Goal: Transaction & Acquisition: Subscribe to service/newsletter

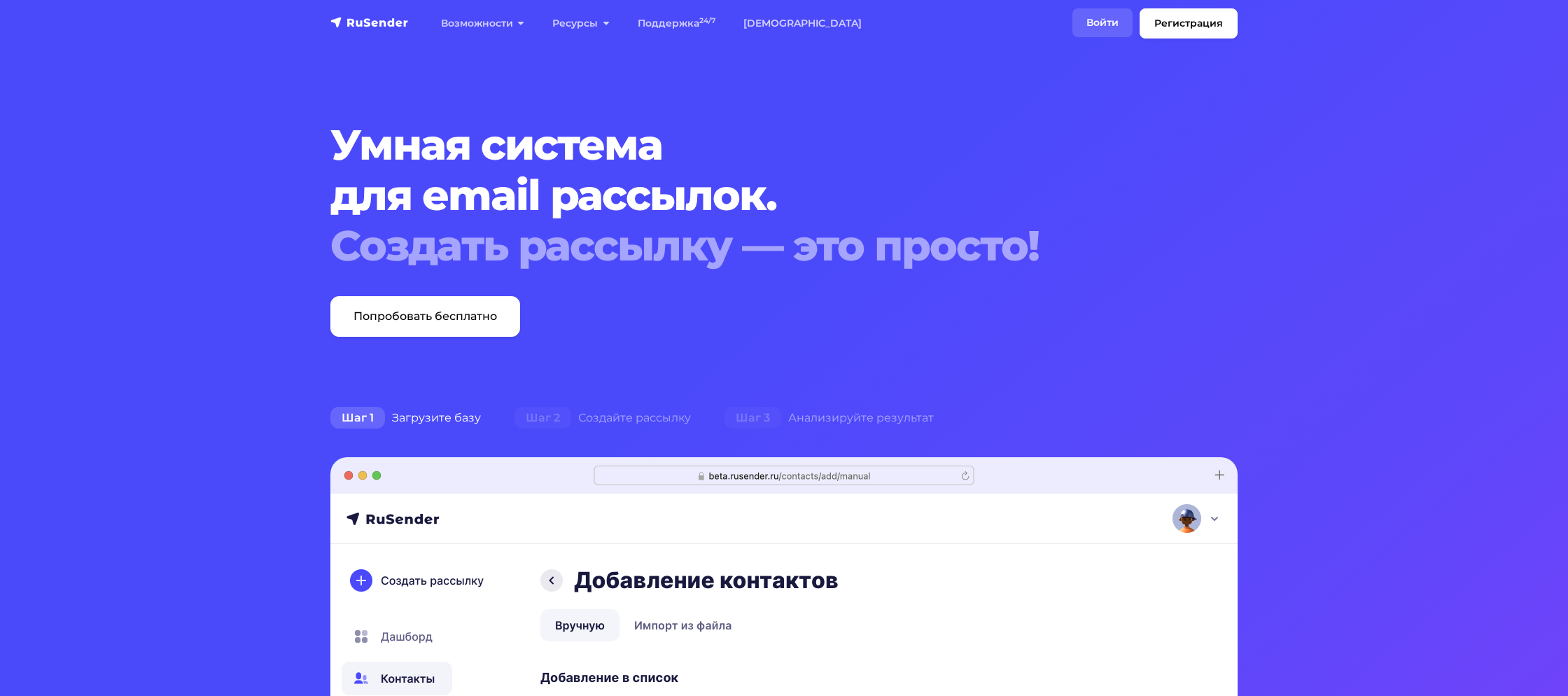
click at [1098, 29] on link "Войти" at bounding box center [1103, 22] width 60 height 29
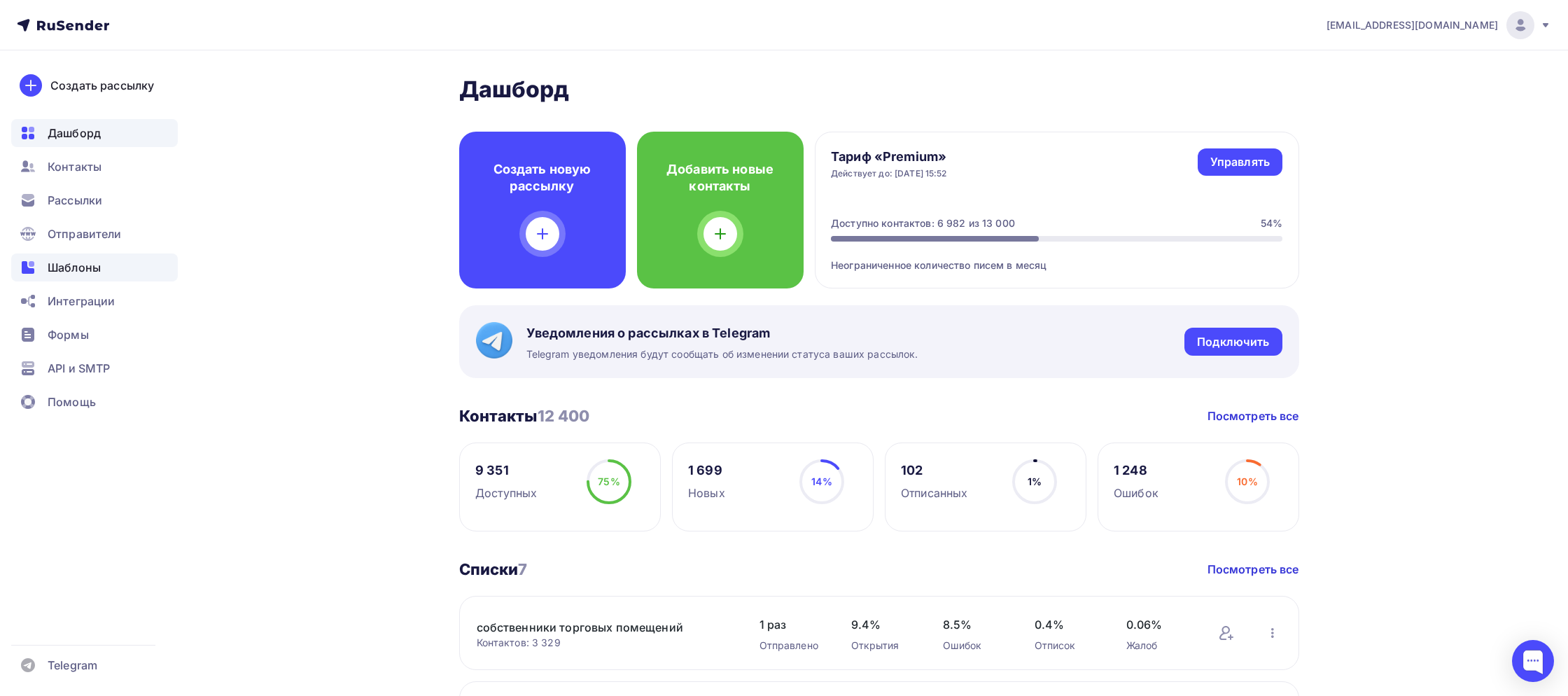
scroll to position [2, 0]
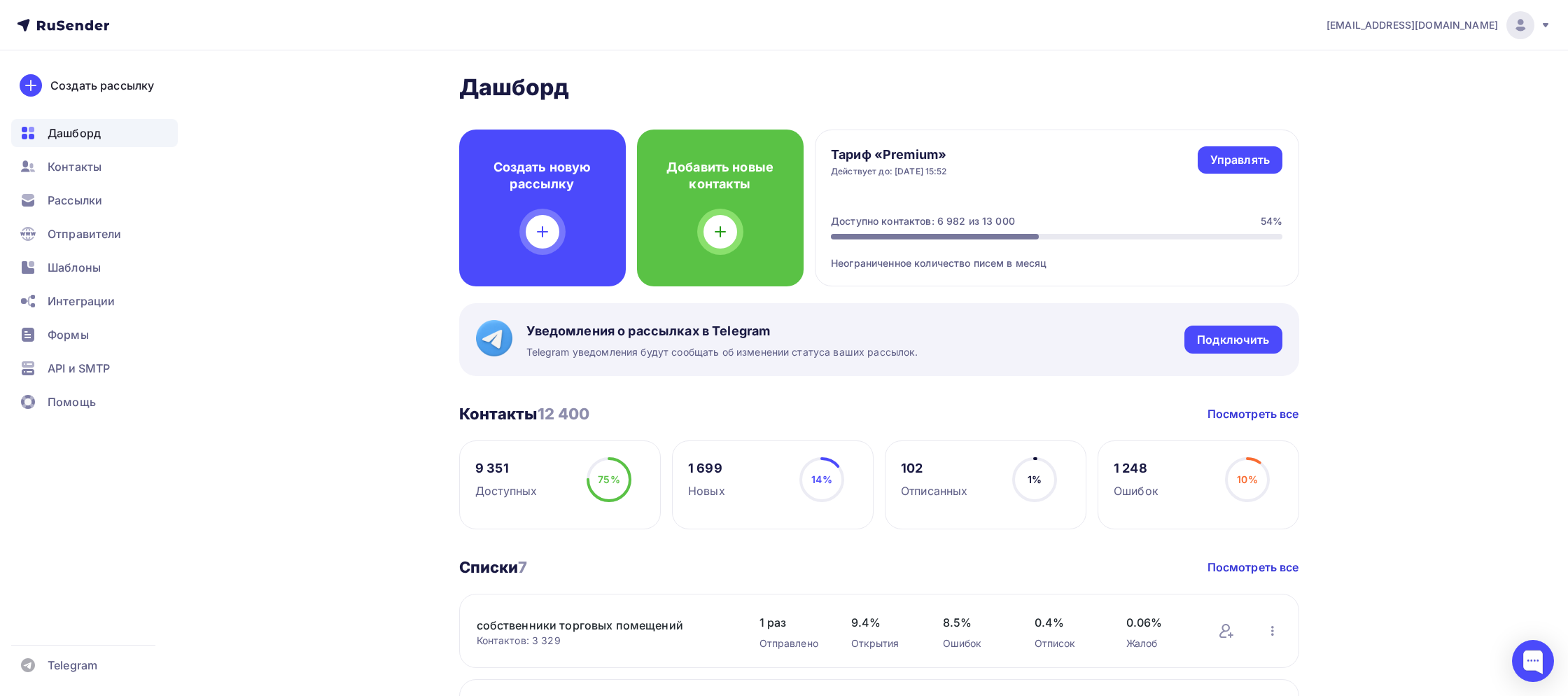
click at [753, 338] on span "Уведомления о рассылках в Telegram" at bounding box center [722, 331] width 392 height 17
click at [595, 357] on span "Telegram уведомления будут сообщать об изменении статуса ваших рассылок." at bounding box center [722, 351] width 392 height 14
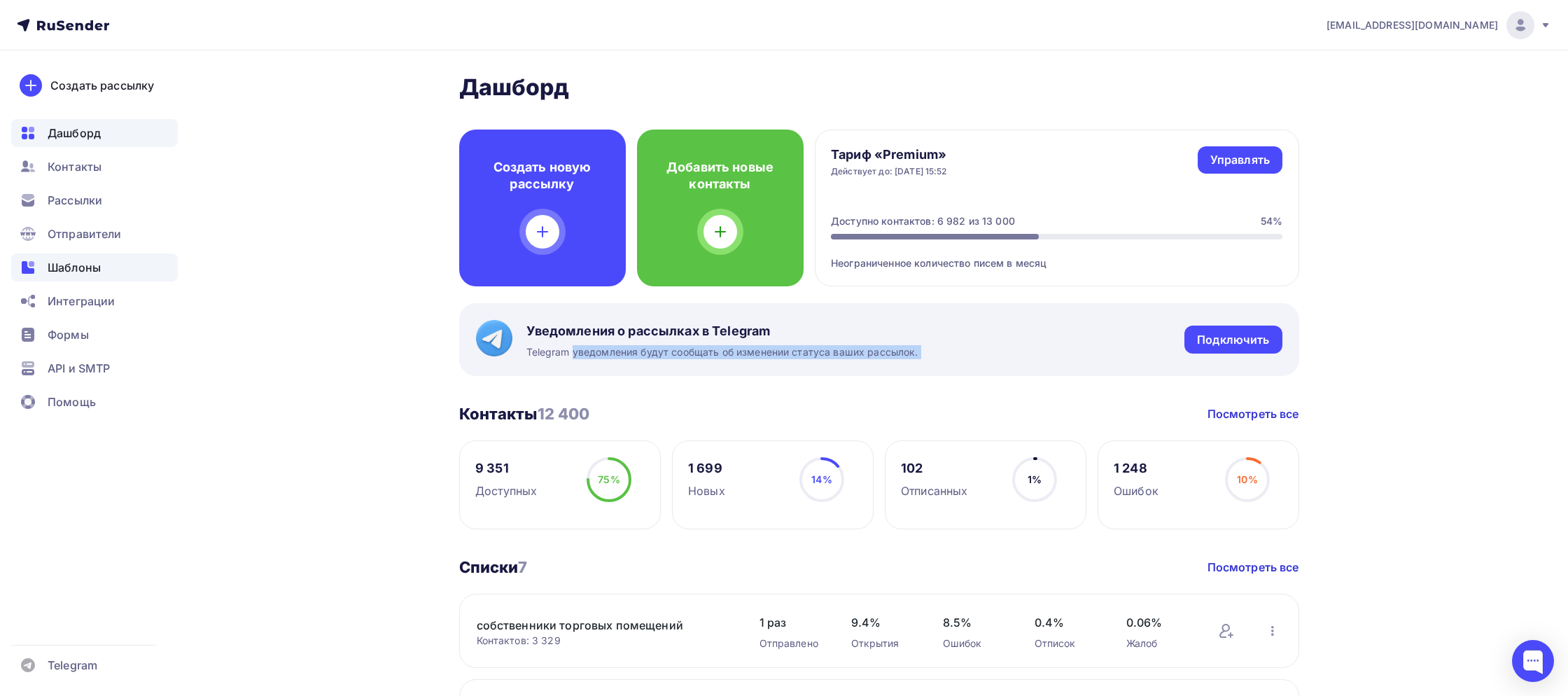
click at [75, 263] on span "Шаблоны" at bounding box center [74, 267] width 53 height 17
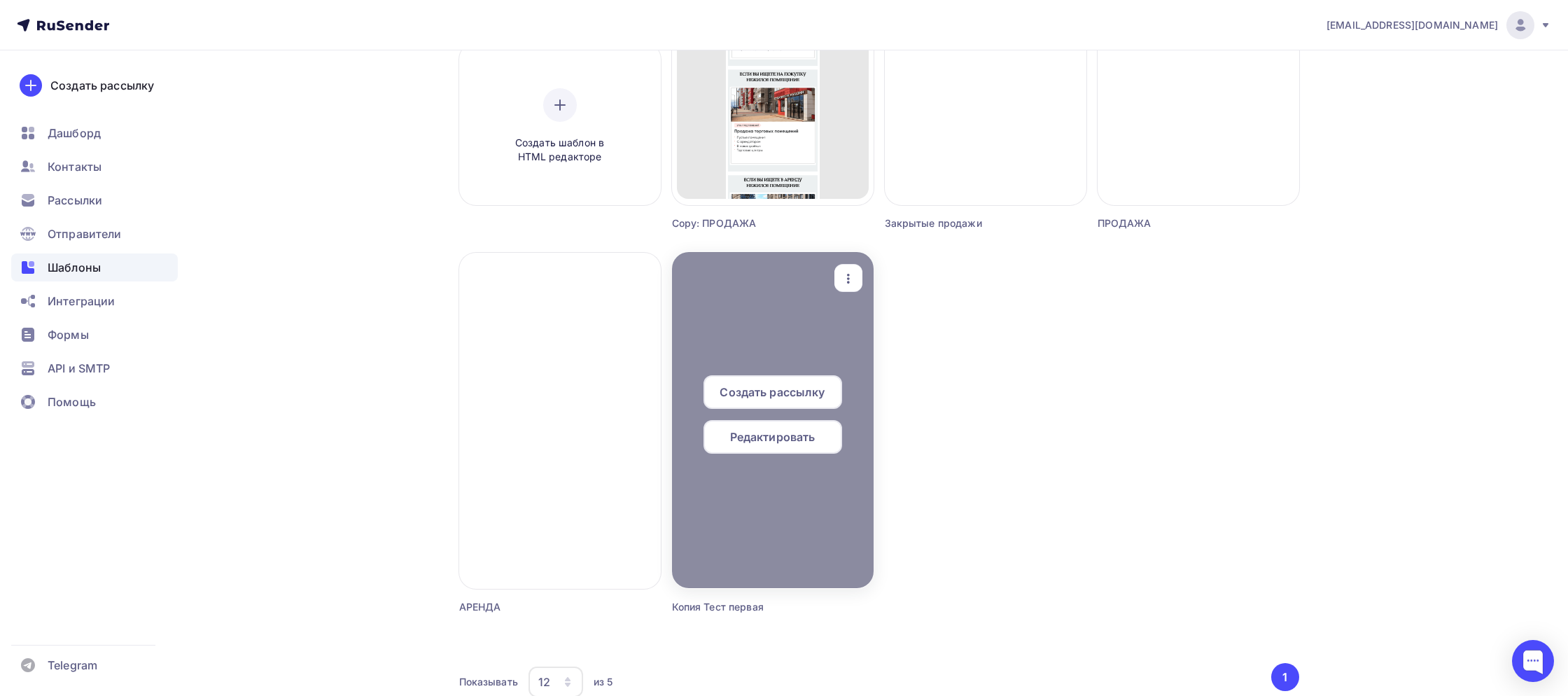
scroll to position [384, 0]
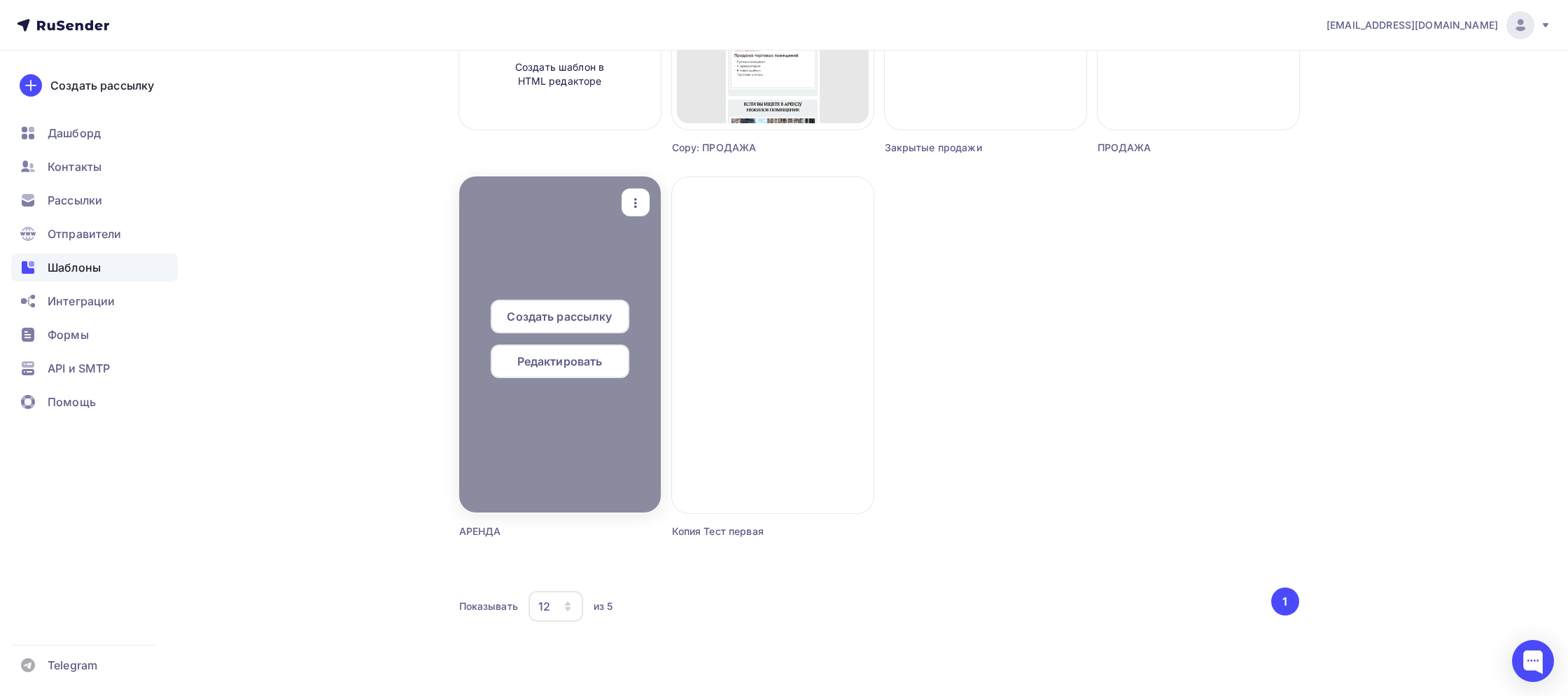
click at [545, 361] on span "Редактировать" at bounding box center [560, 361] width 85 height 17
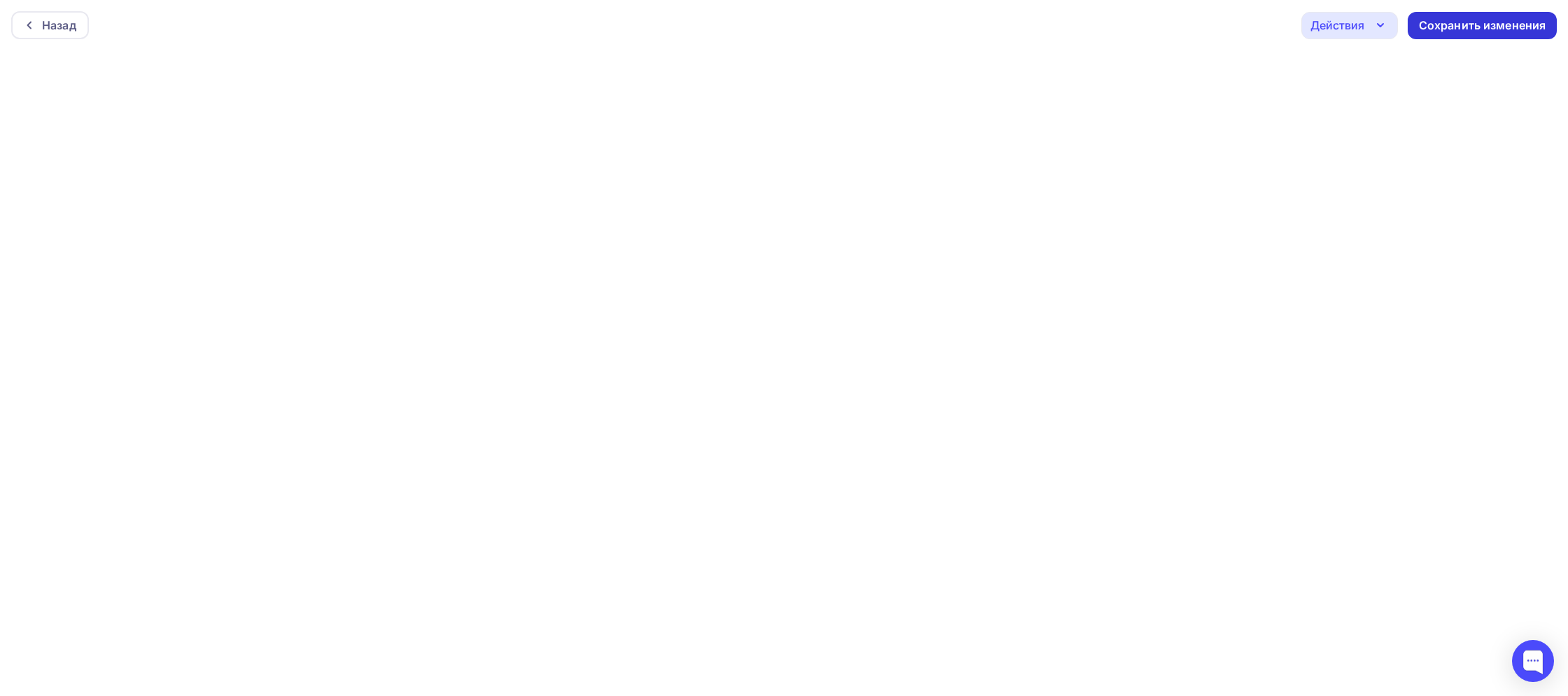
click at [1433, 24] on div "Сохранить изменения" at bounding box center [1482, 26] width 127 height 16
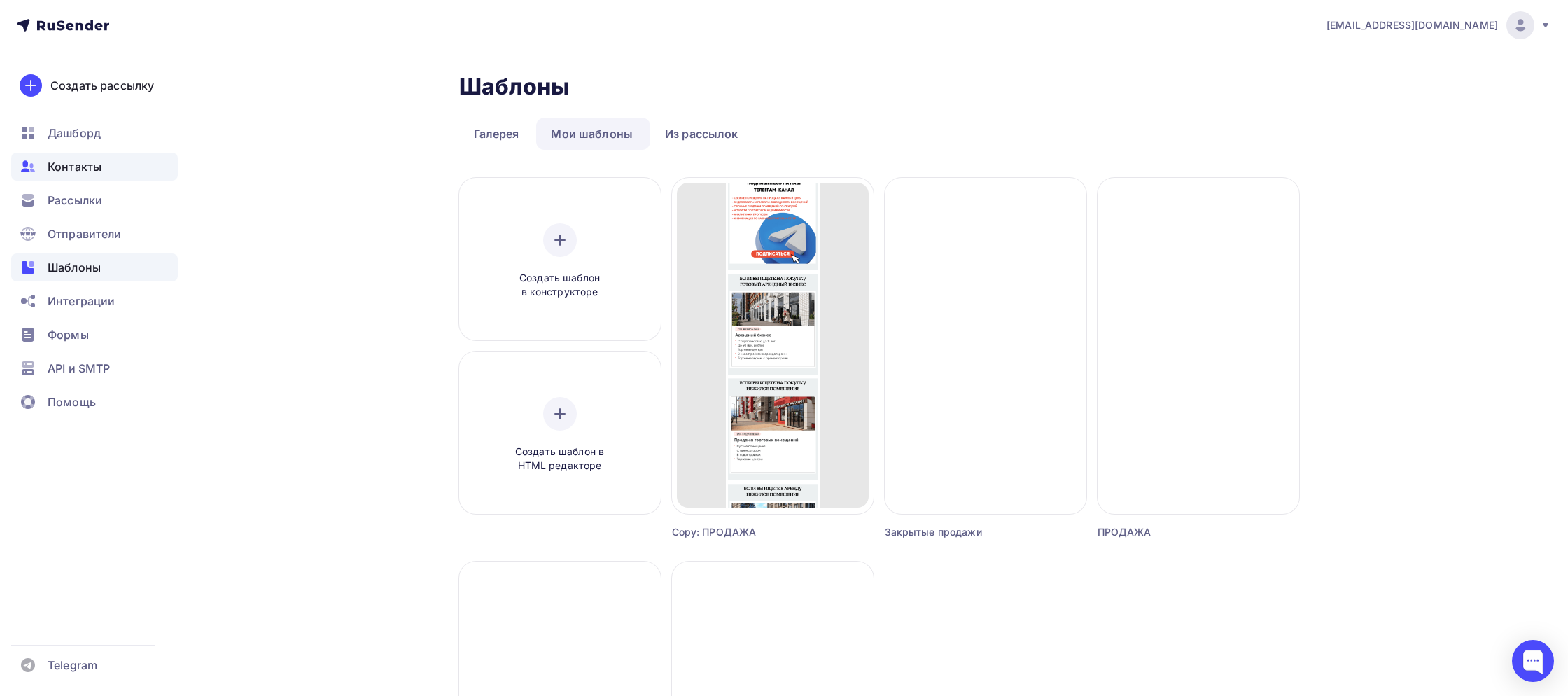
click at [60, 162] on span "Контакты" at bounding box center [74, 166] width 54 height 17
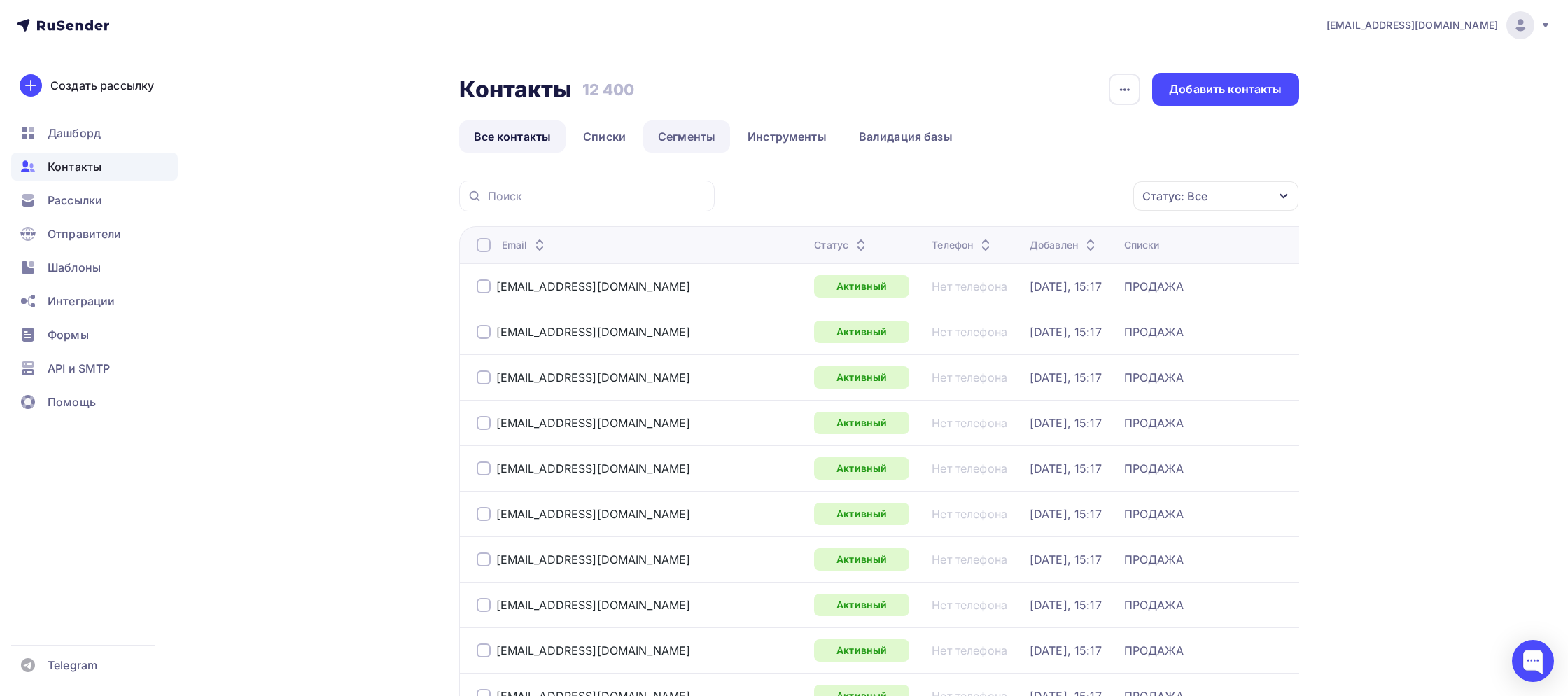
drag, startPoint x: 604, startPoint y: 140, endPoint x: 684, endPoint y: 137, distance: 80.1
click at [604, 140] on link "Списки" at bounding box center [604, 137] width 72 height 32
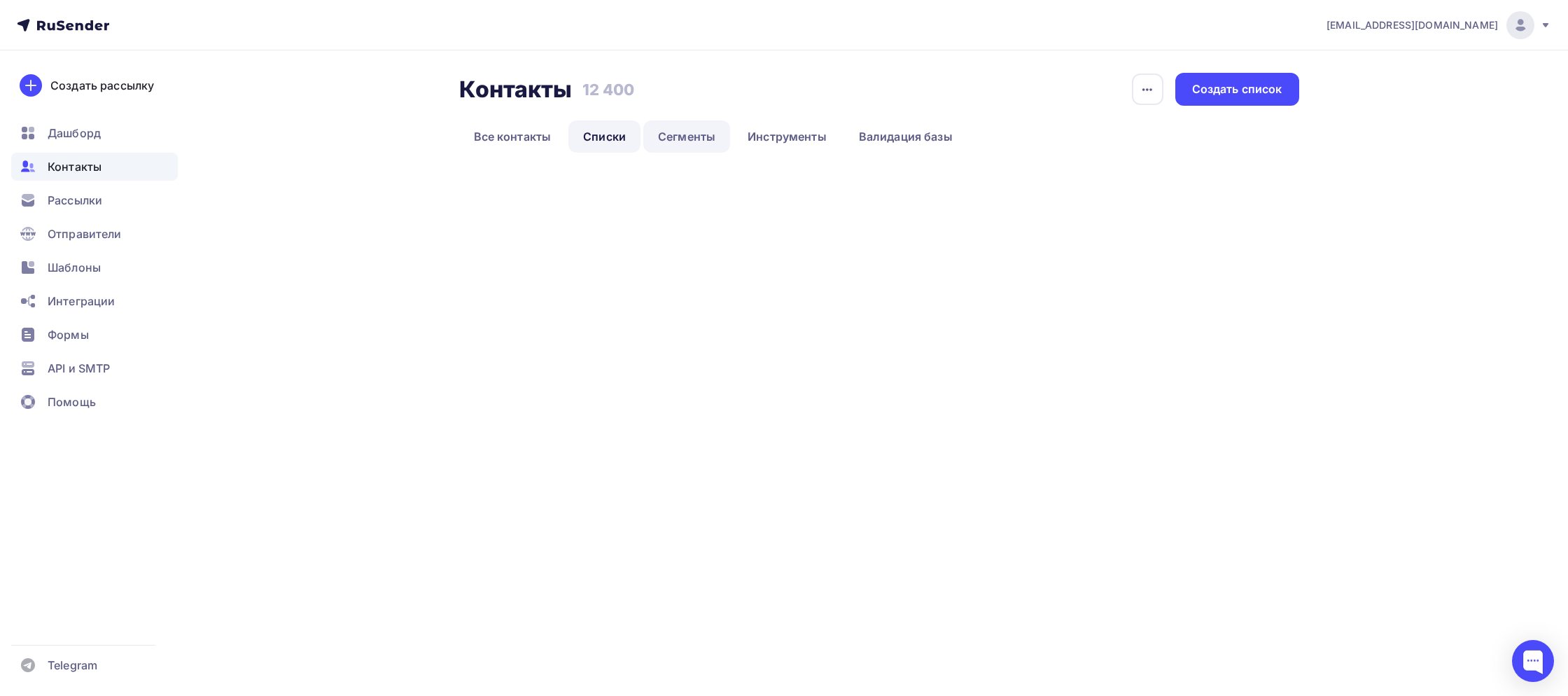
click at [685, 137] on link "Сегменты" at bounding box center [687, 137] width 87 height 32
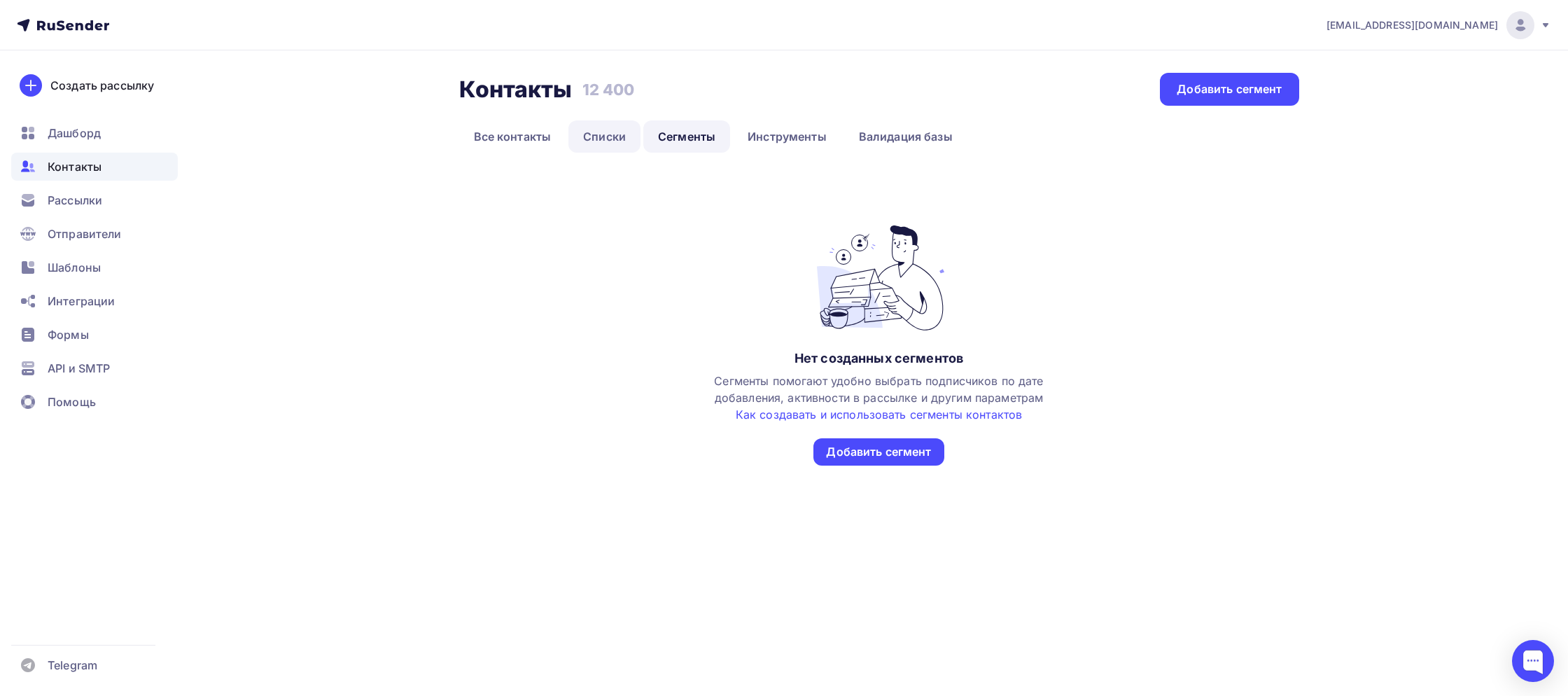
click at [622, 142] on link "Списки" at bounding box center [604, 137] width 72 height 32
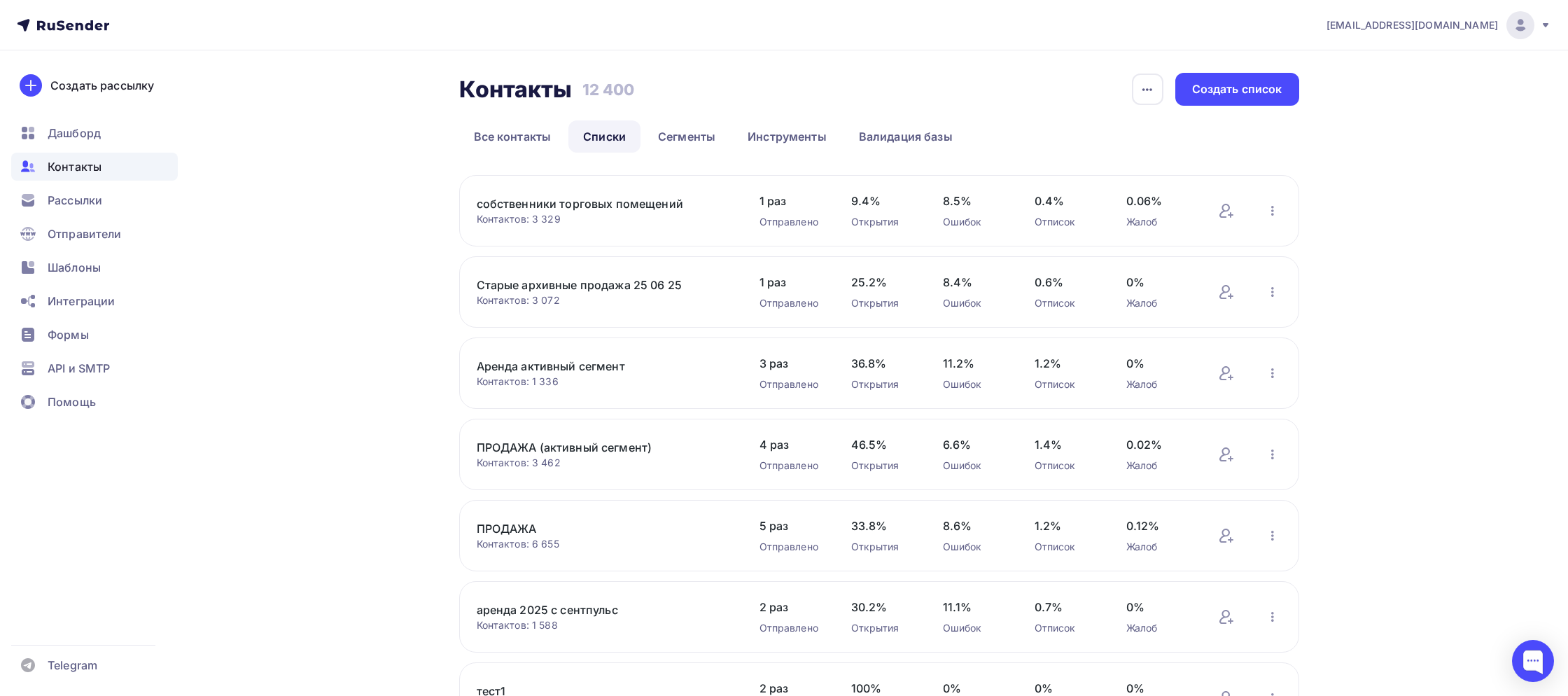
click at [578, 365] on link "Аренда активный сегмент" at bounding box center [596, 366] width 238 height 17
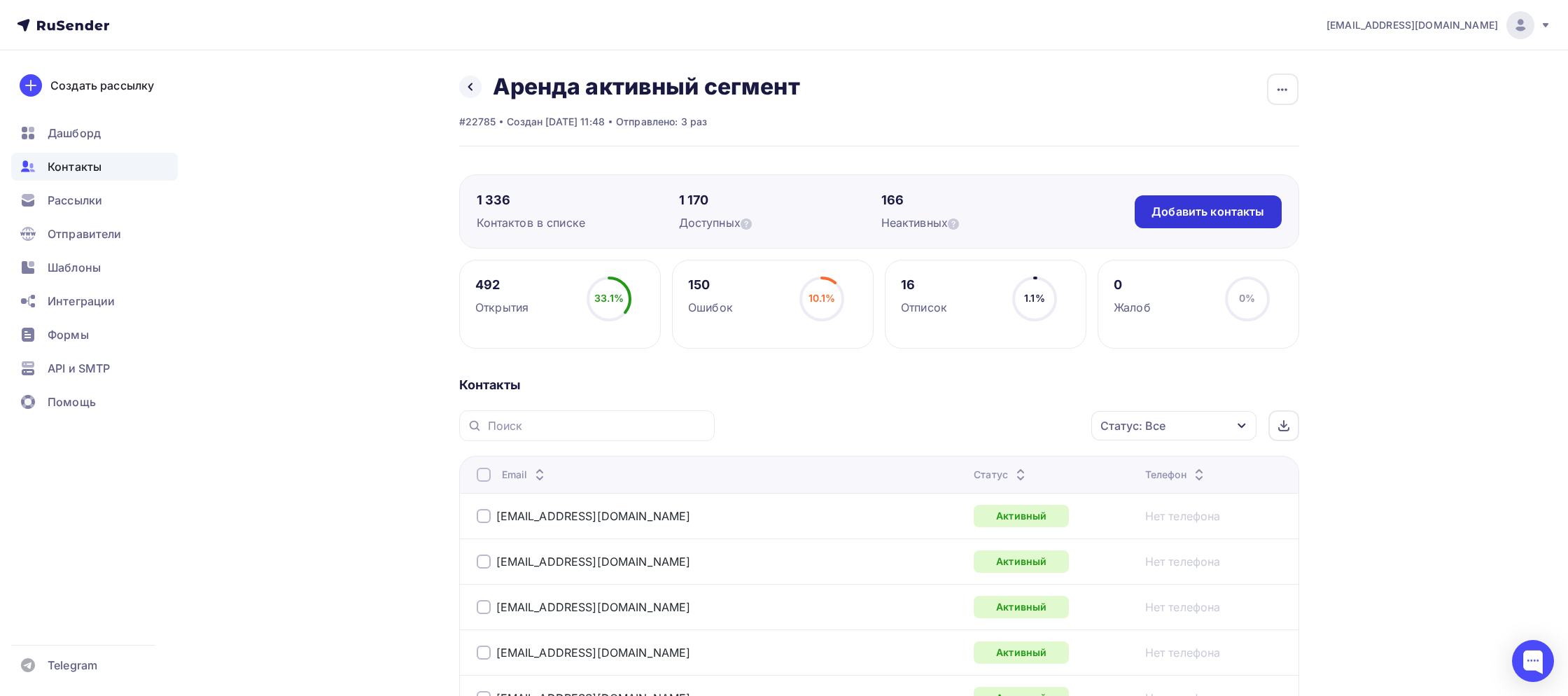
click at [1206, 209] on div "Добавить контакты" at bounding box center [1208, 212] width 112 height 16
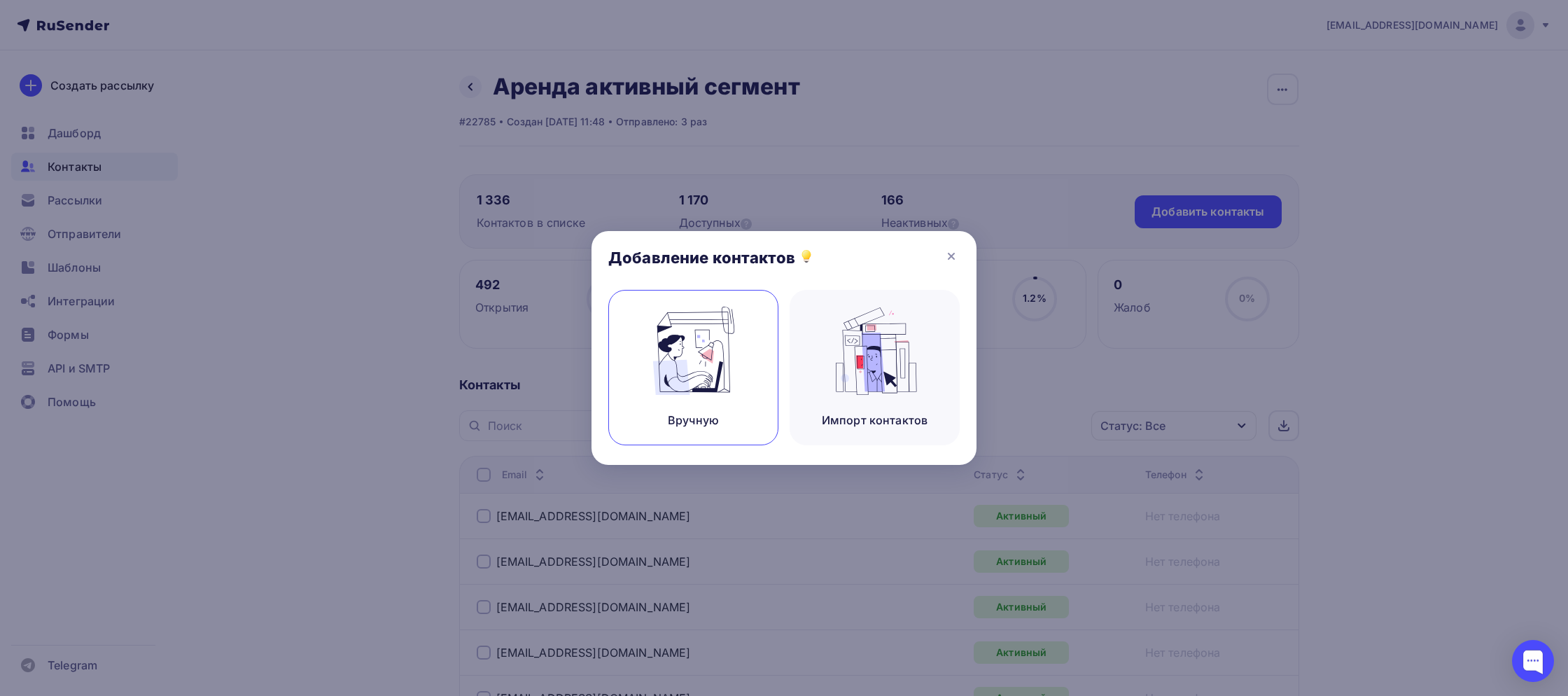
click at [747, 373] on div "Вручную" at bounding box center [693, 367] width 170 height 155
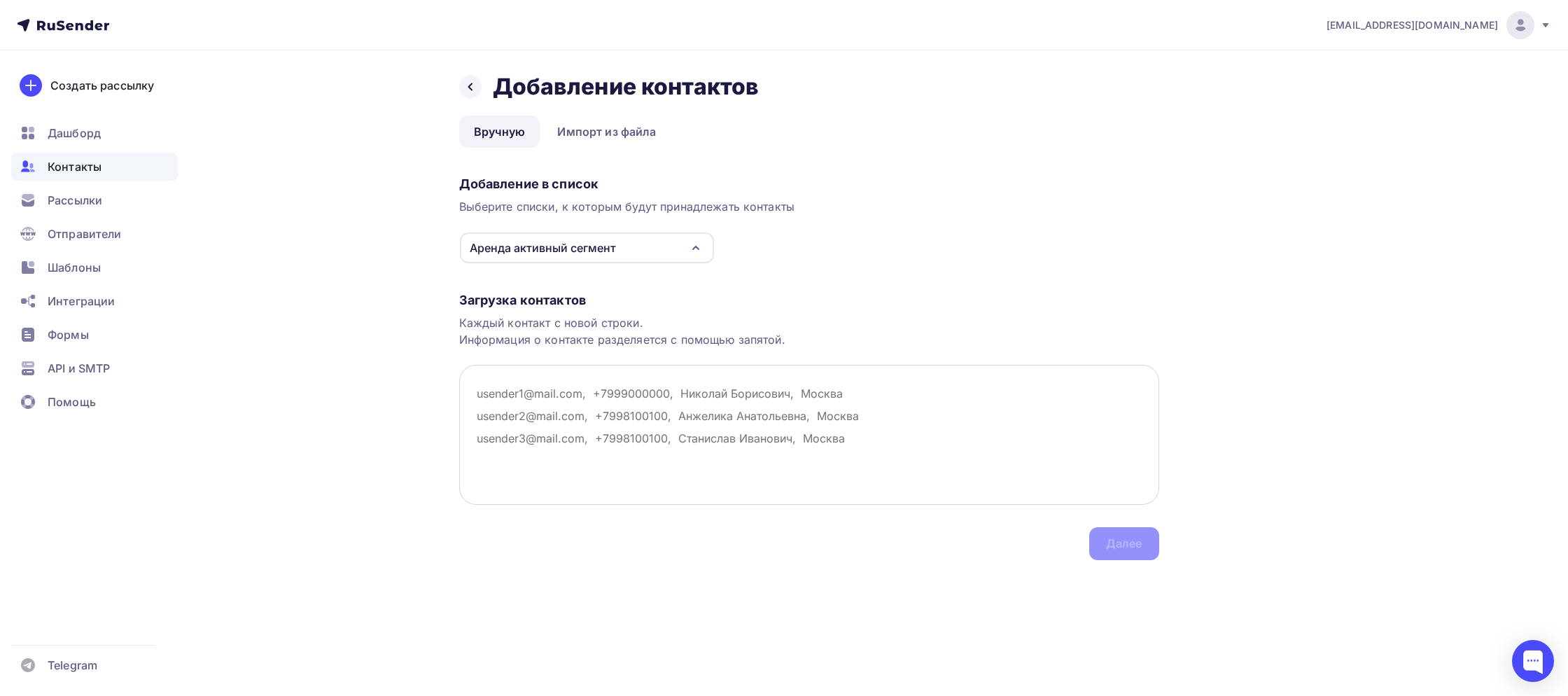
click at [543, 390] on textarea at bounding box center [809, 434] width 700 height 140
paste textarea "Lorem ipsumdo@si.am consectetu.a.e@476.se doeius.te@incididun.utl etd.magn@aliq…"
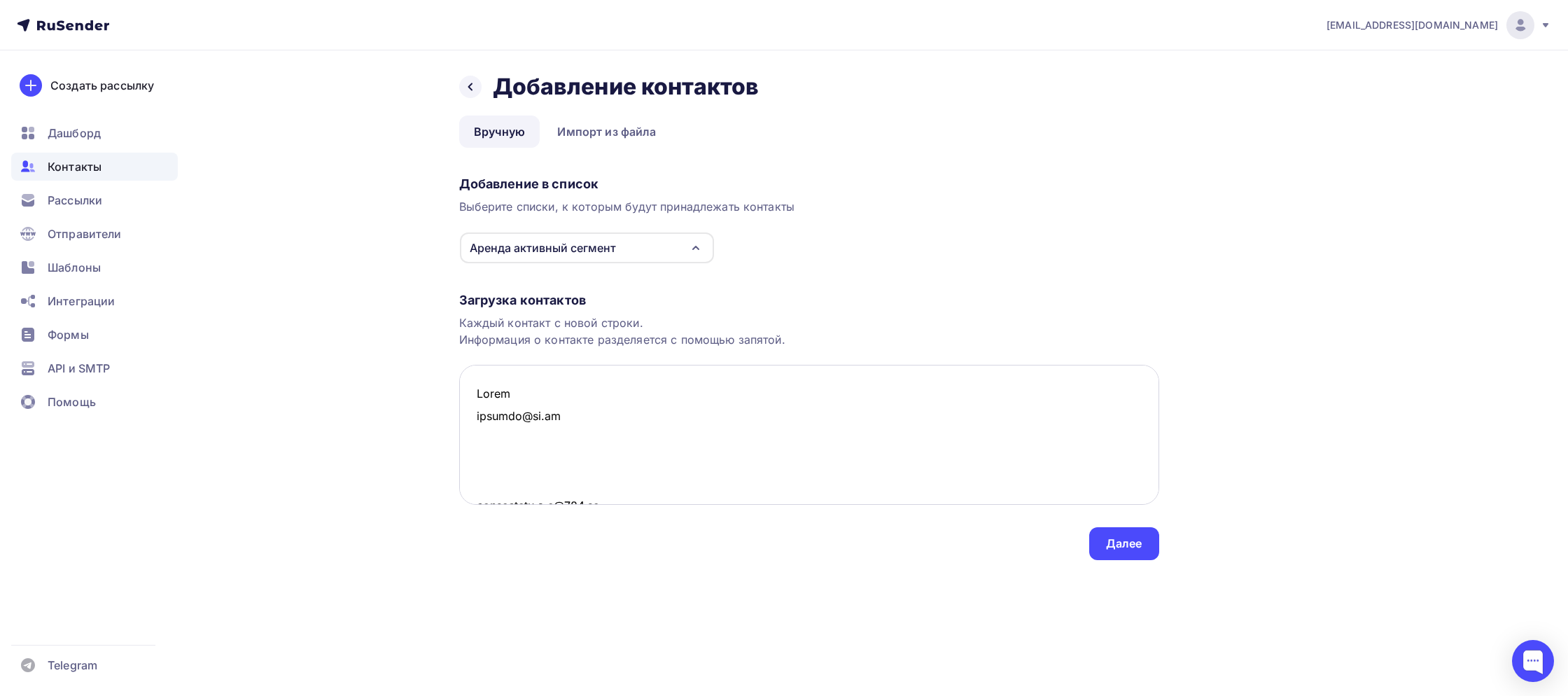
scroll to position [5563, 0]
click at [501, 408] on textarea at bounding box center [809, 434] width 700 height 140
paste textarea "Lorem i286274@dolors.am con-adipisci@elitse.do eius@tempori.ut 699labo10@etdo.m…"
click at [487, 467] on textarea at bounding box center [809, 434] width 700 height 140
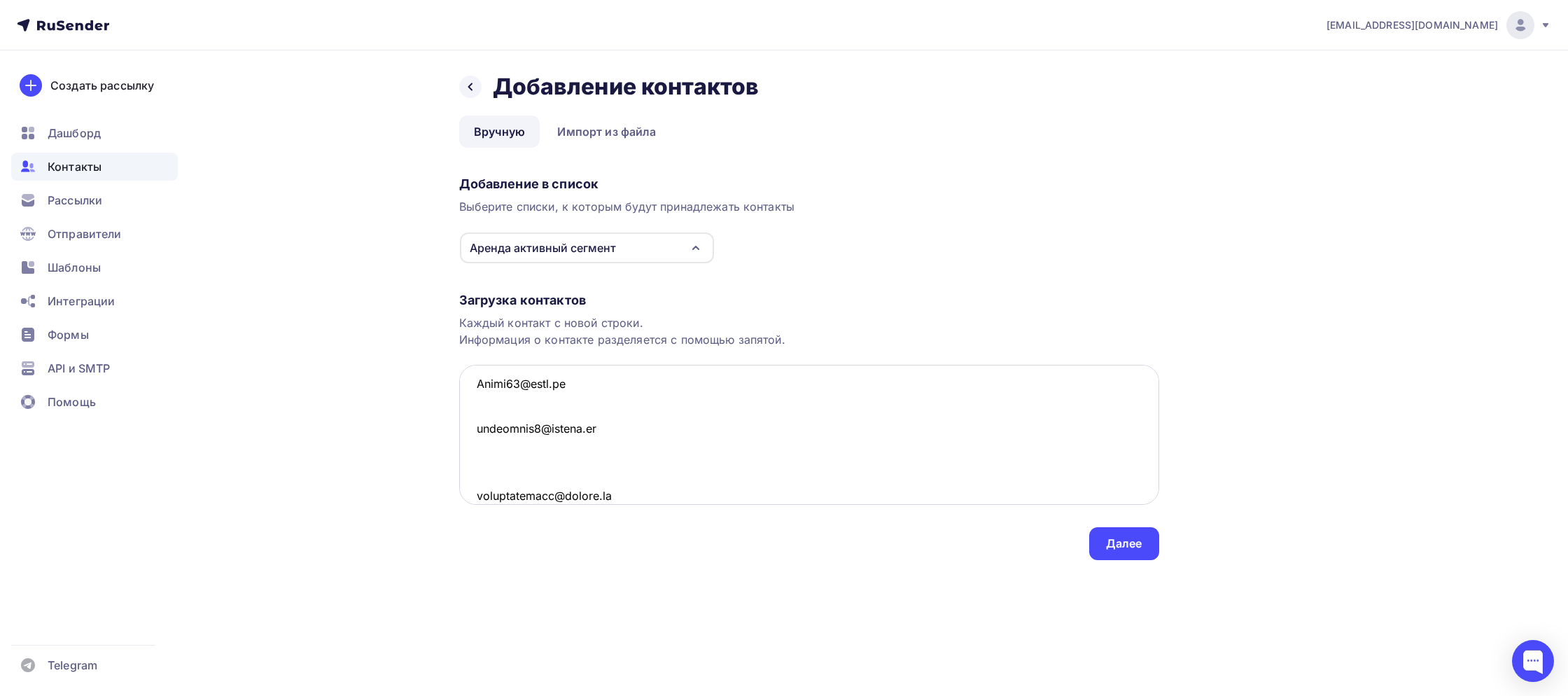
paste textarea "Lorem i.dolorsita@consect-adipisc.el se@doei.te Incidi403@utla.et DoloremaGna@a…"
type textarea "Lorem ipsumdo@si.am consectetu.a.e@476.se doeius.te@incididun.utl etd.magn@aliq…"
click at [1148, 551] on div "Далее" at bounding box center [1124, 543] width 70 height 33
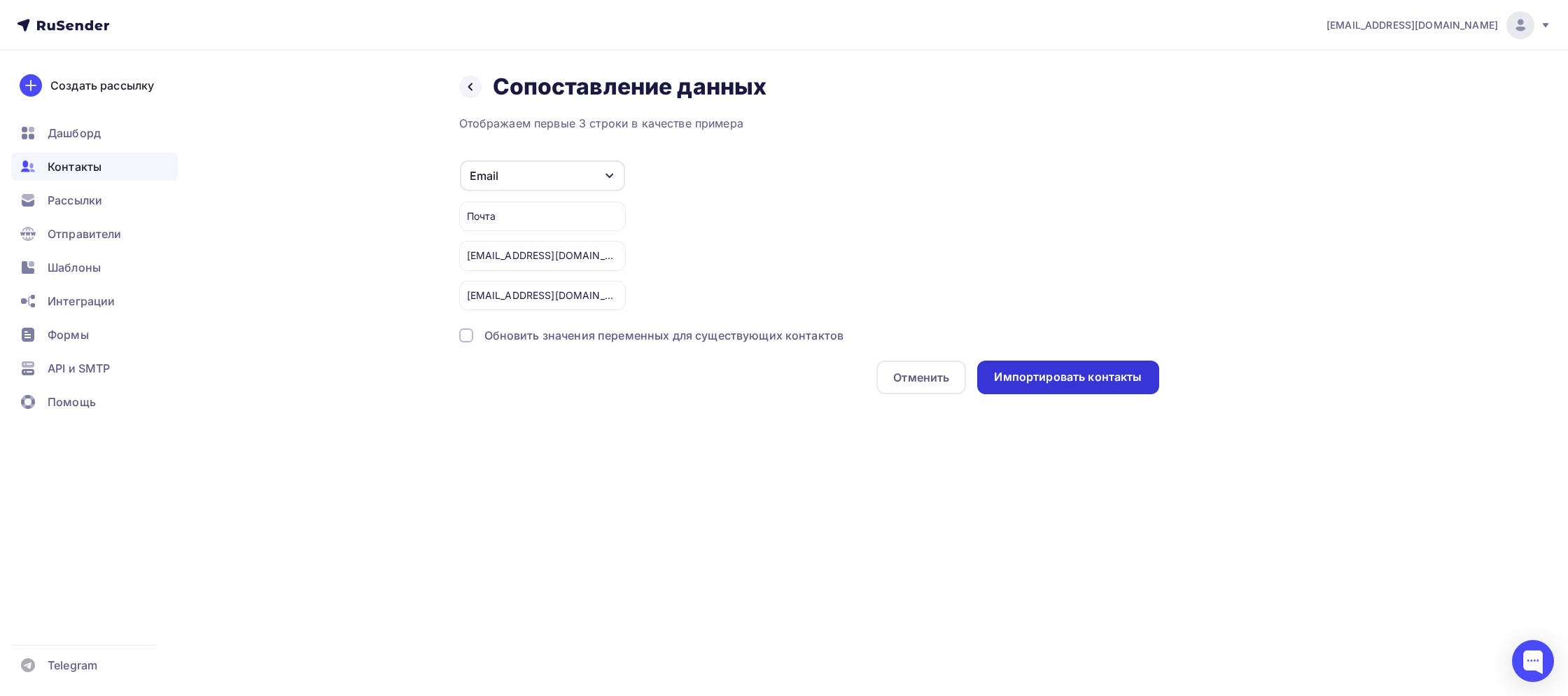
click at [1019, 381] on div "Импортировать контакты" at bounding box center [1067, 377] width 148 height 16
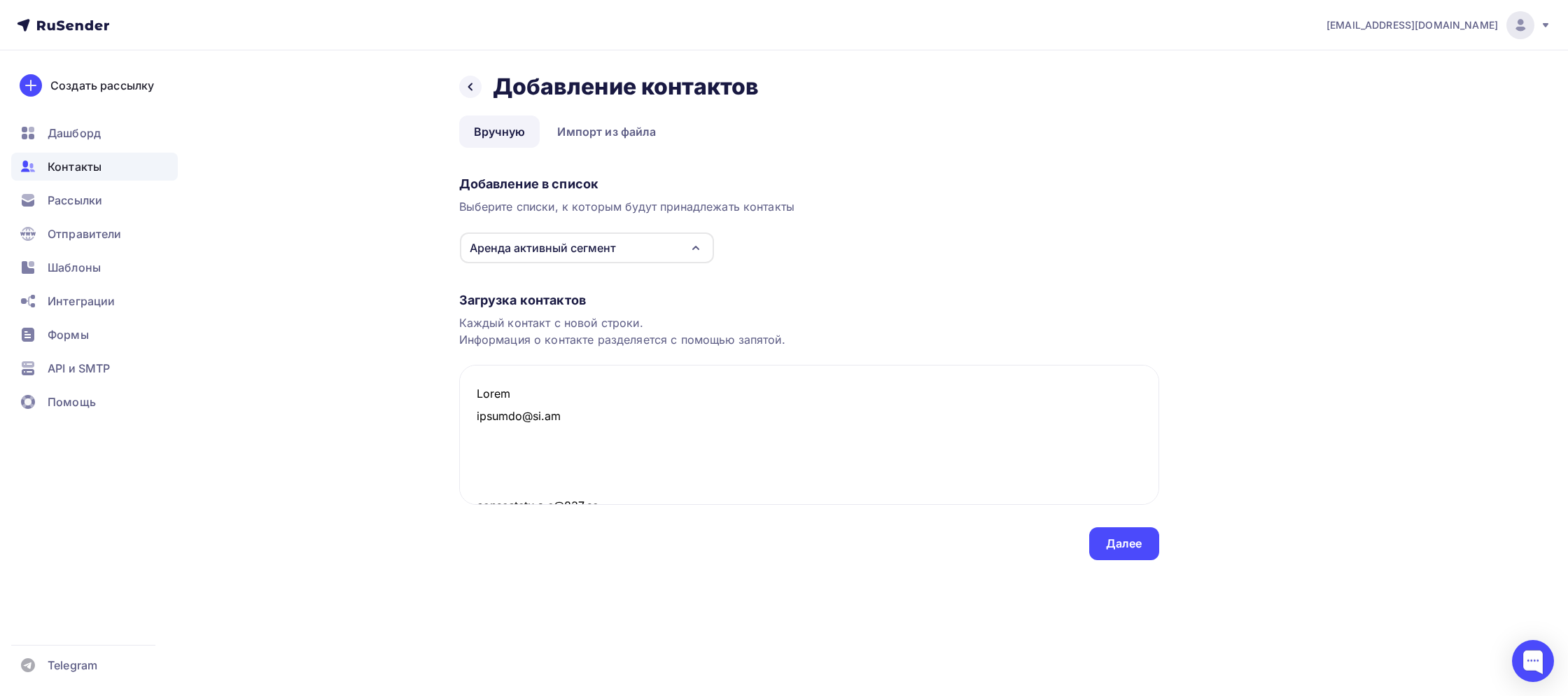
scroll to position [69662, 0]
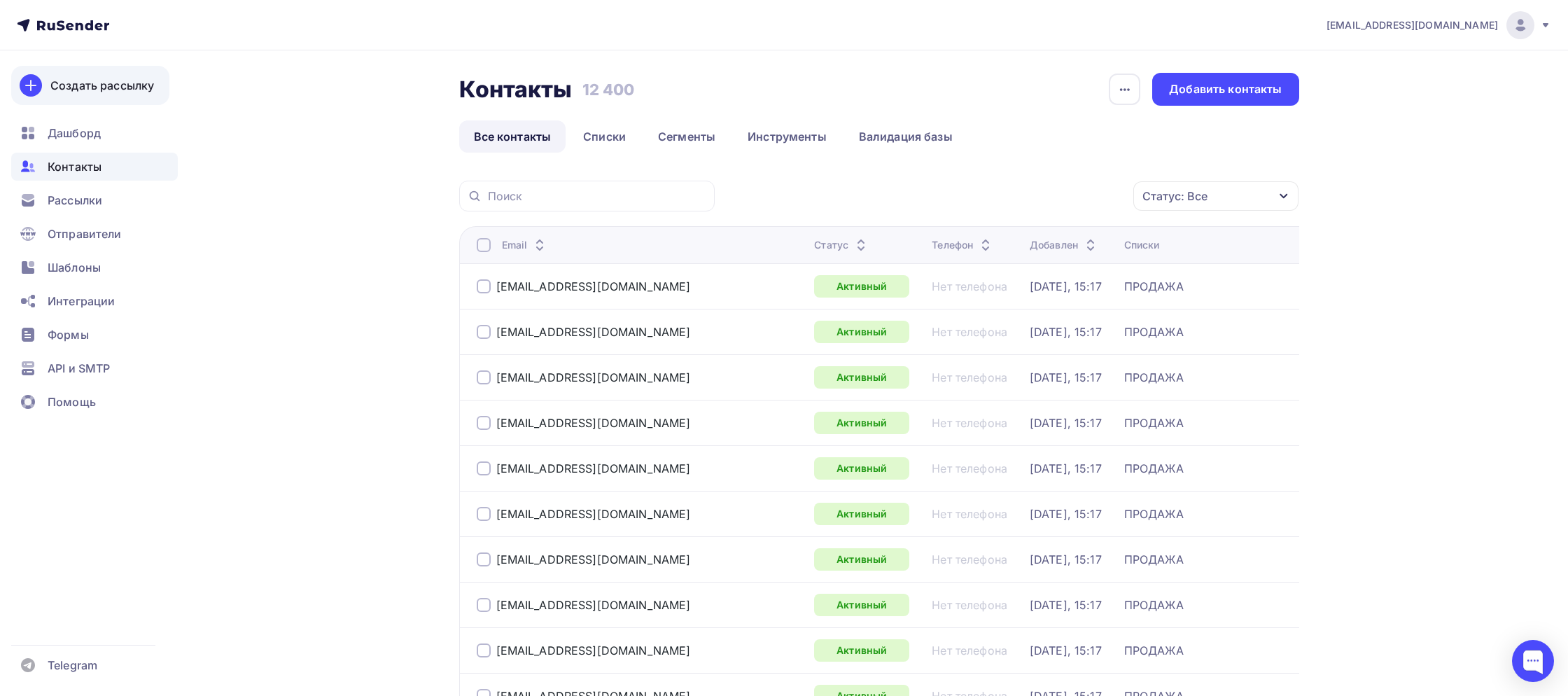
click at [96, 91] on div "Создать рассылку" at bounding box center [102, 85] width 104 height 17
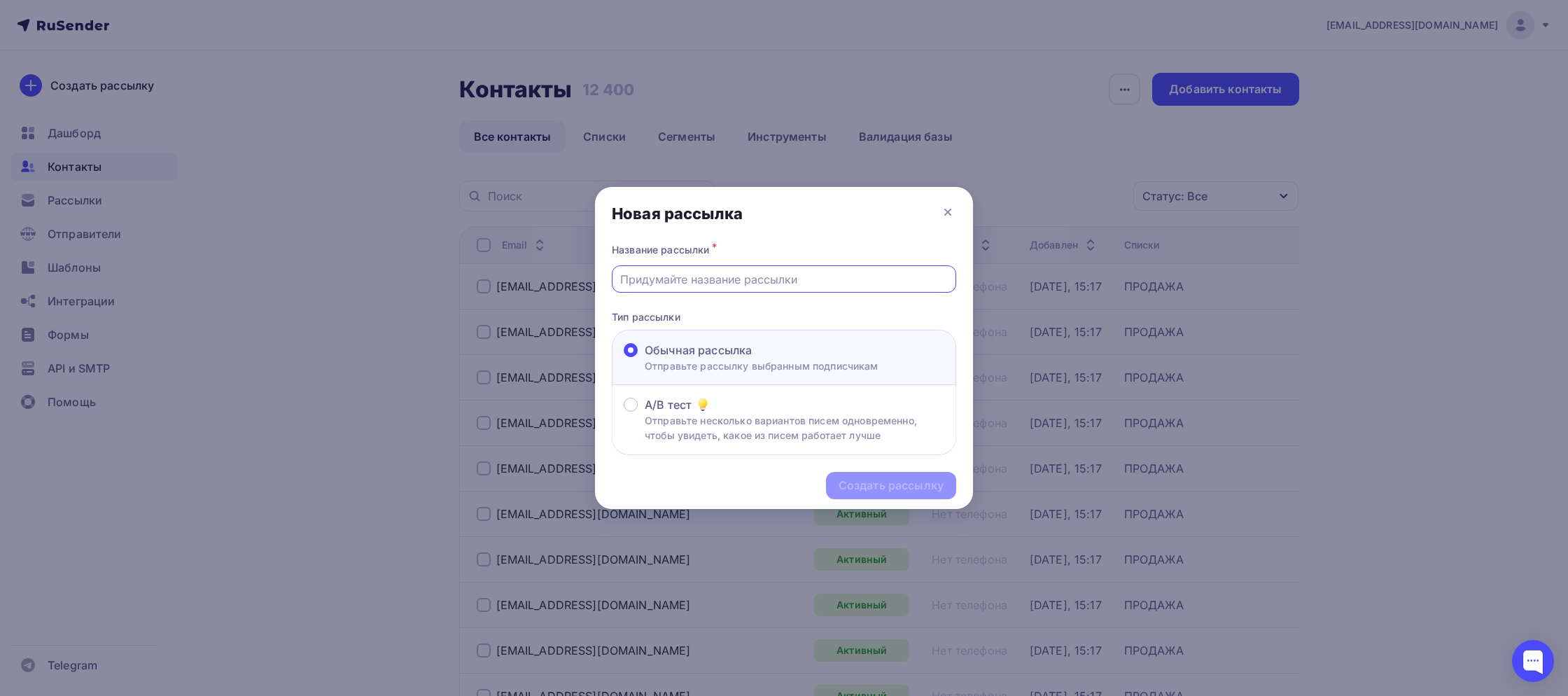
click at [692, 285] on input "text" at bounding box center [784, 279] width 329 height 17
type input "Аренда сентябрь"
click at [856, 479] on div "Создать рассылку" at bounding box center [891, 485] width 105 height 16
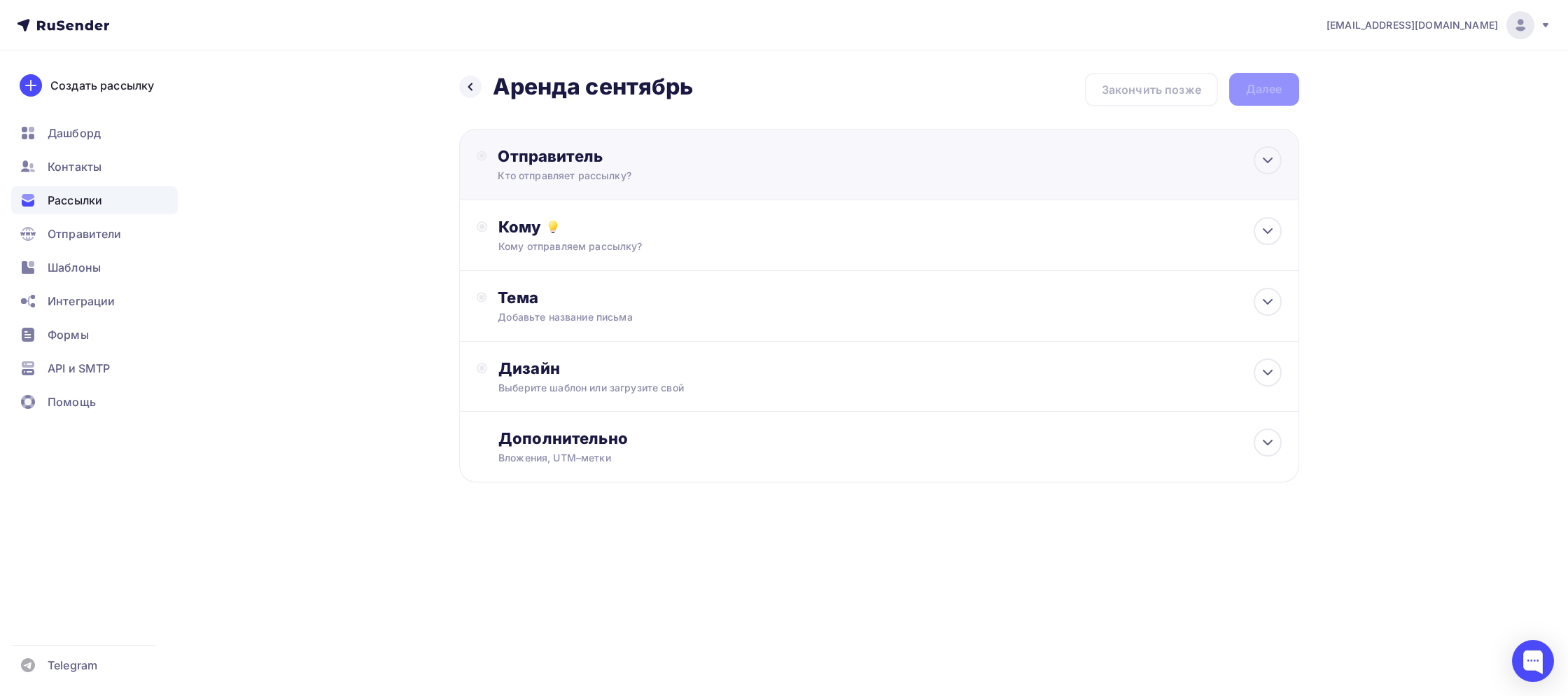
click at [609, 171] on div "Кто отправляет рассылку?" at bounding box center [634, 176] width 273 height 14
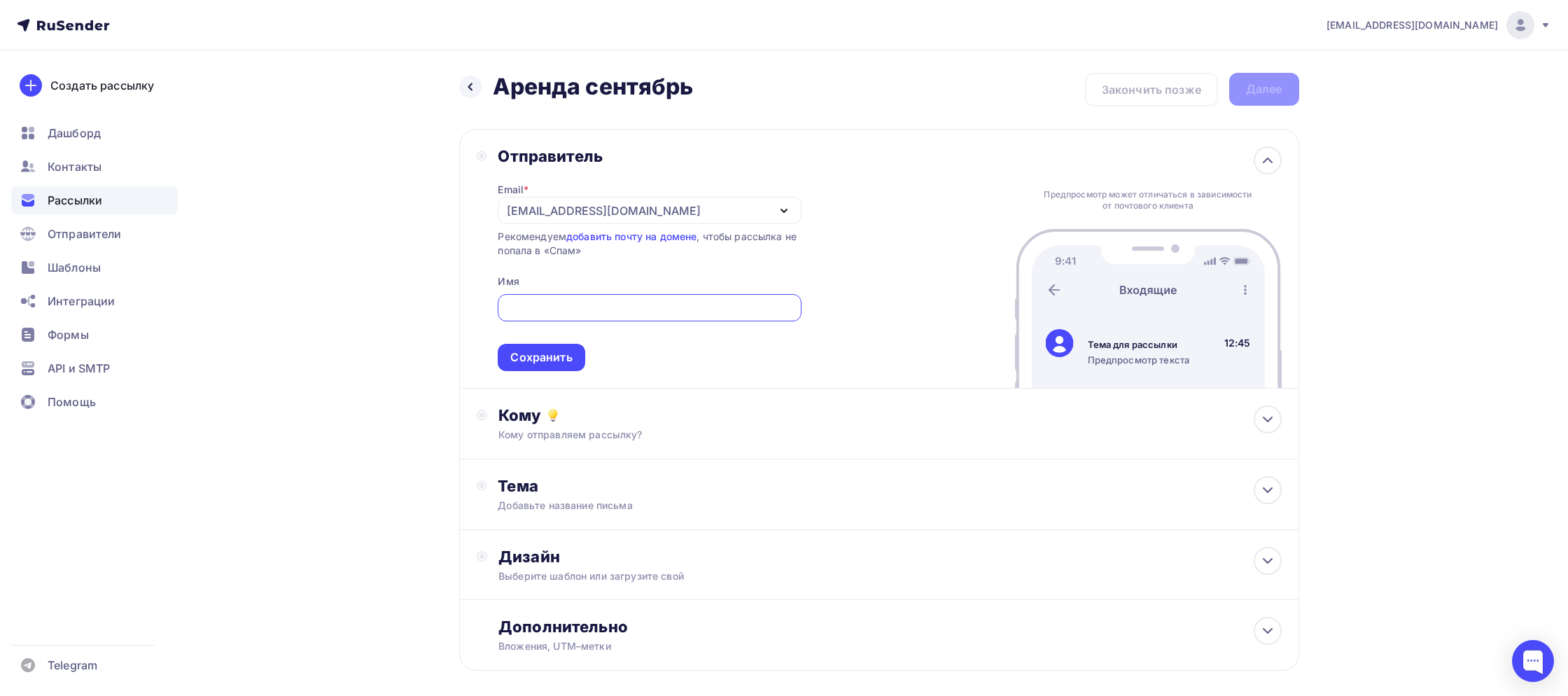
type input "F"
type input "С"
click at [523, 367] on div "Сохранить" at bounding box center [541, 357] width 87 height 27
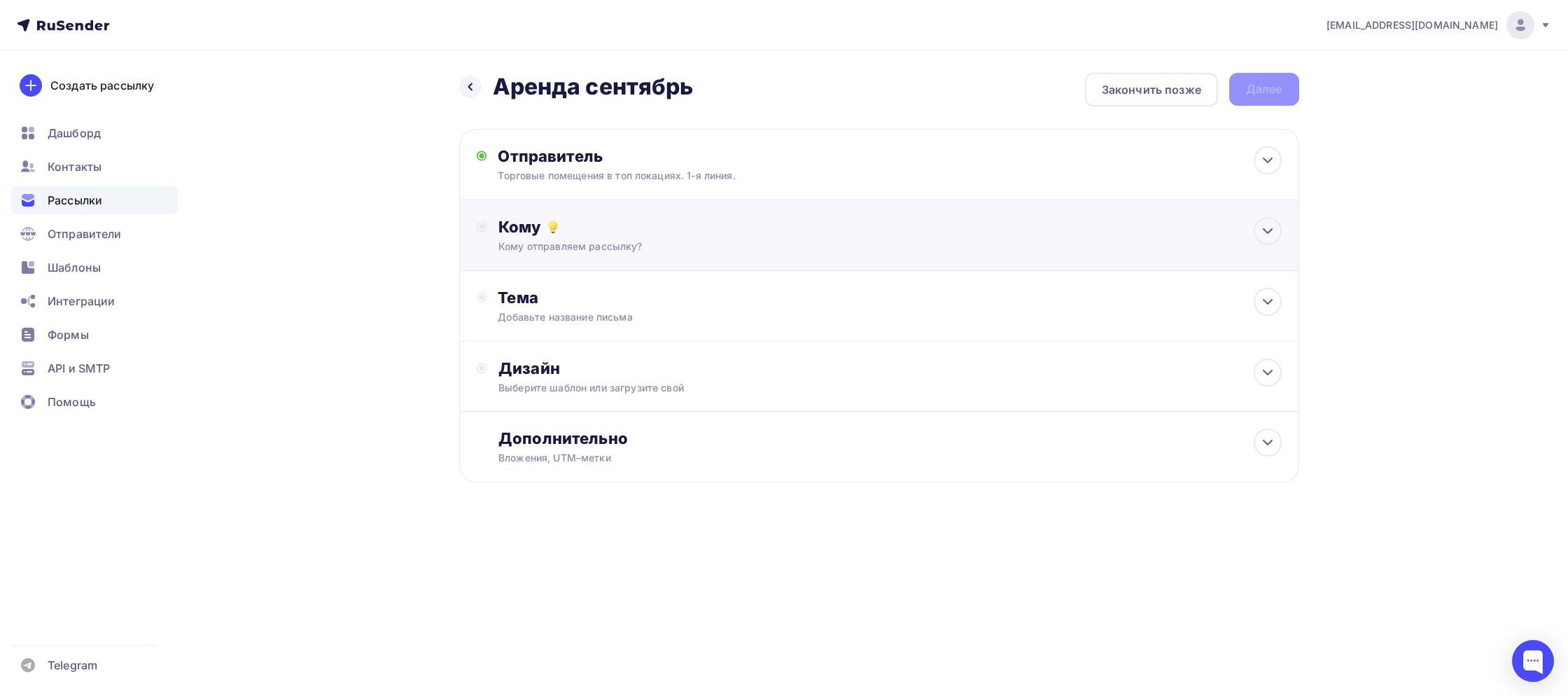
click at [529, 229] on div "Кому" at bounding box center [889, 226] width 783 height 20
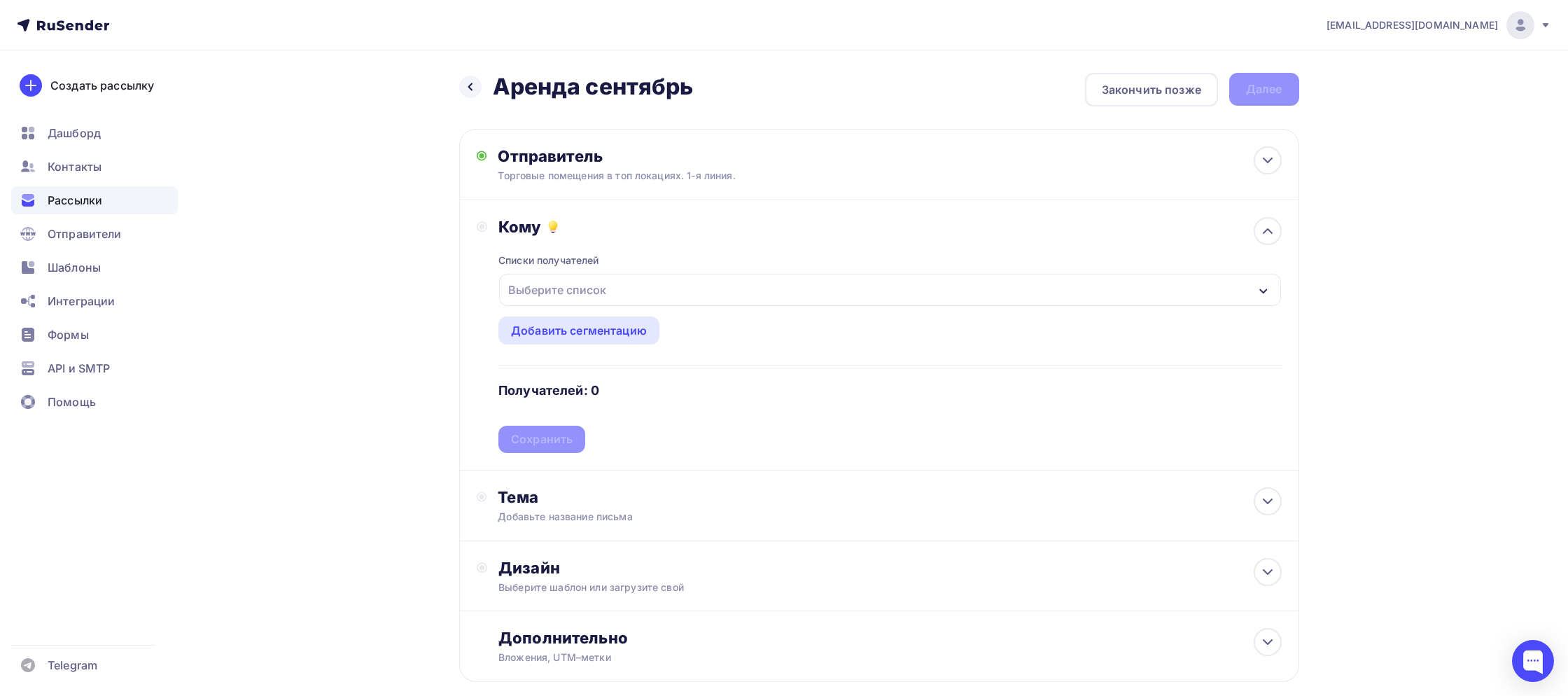
click at [554, 295] on div "Выберите список" at bounding box center [557, 290] width 110 height 25
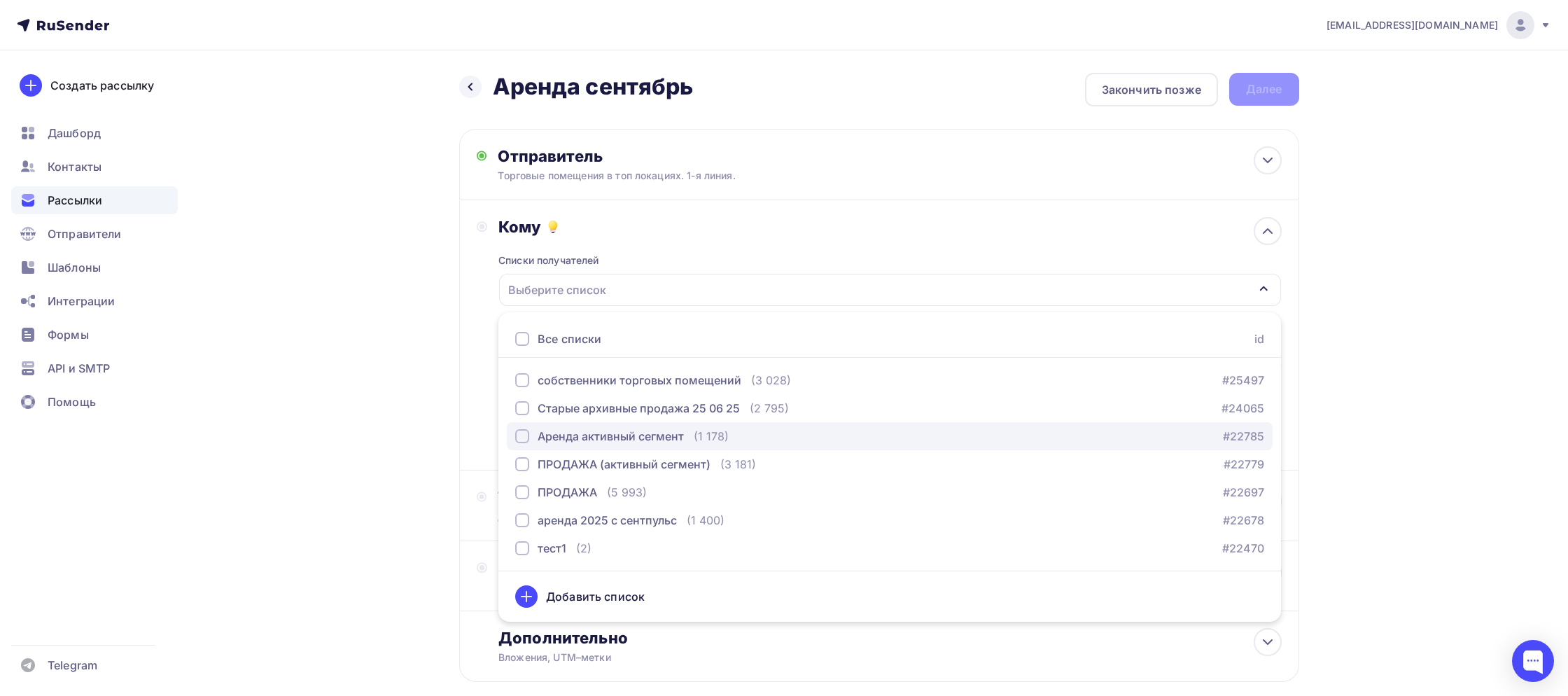
click at [587, 438] on div "Аренда активный сегмент" at bounding box center [610, 436] width 146 height 17
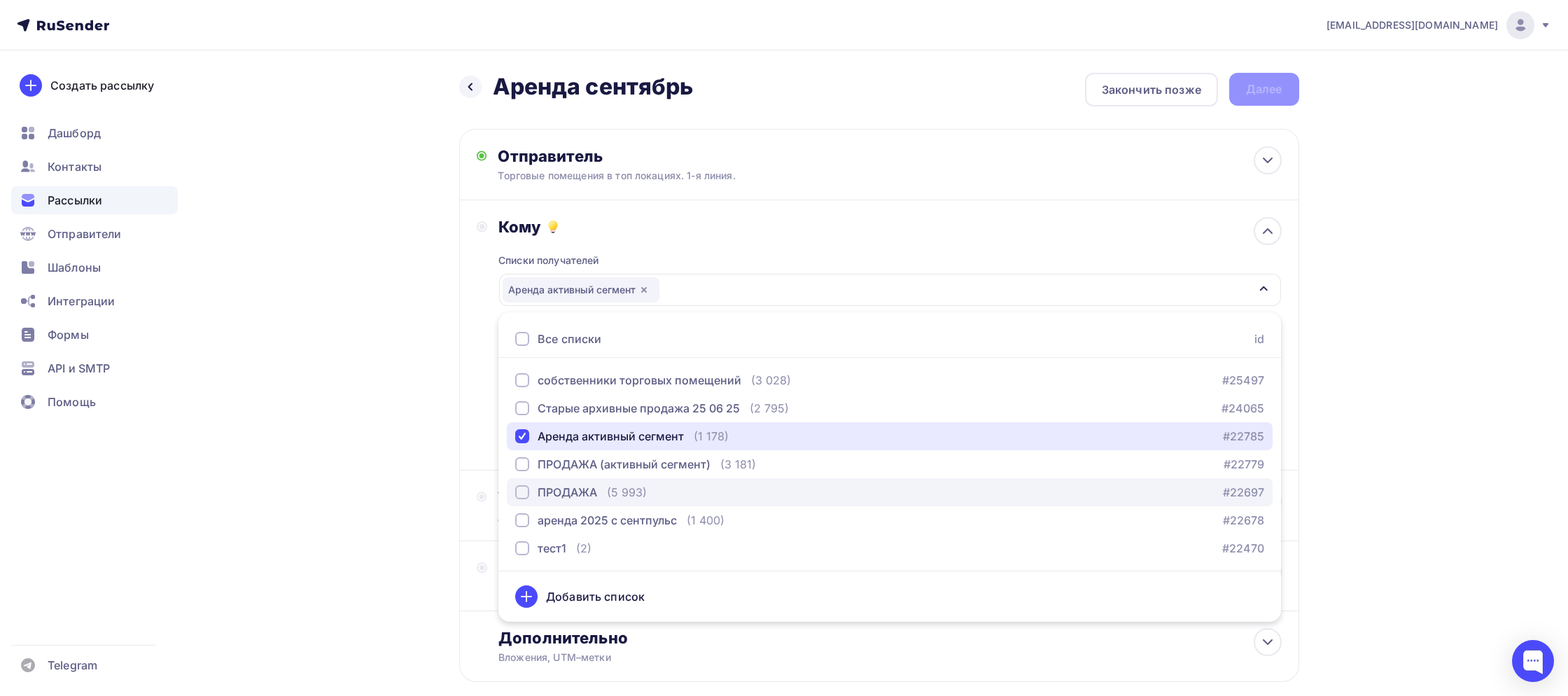
scroll to position [79, 0]
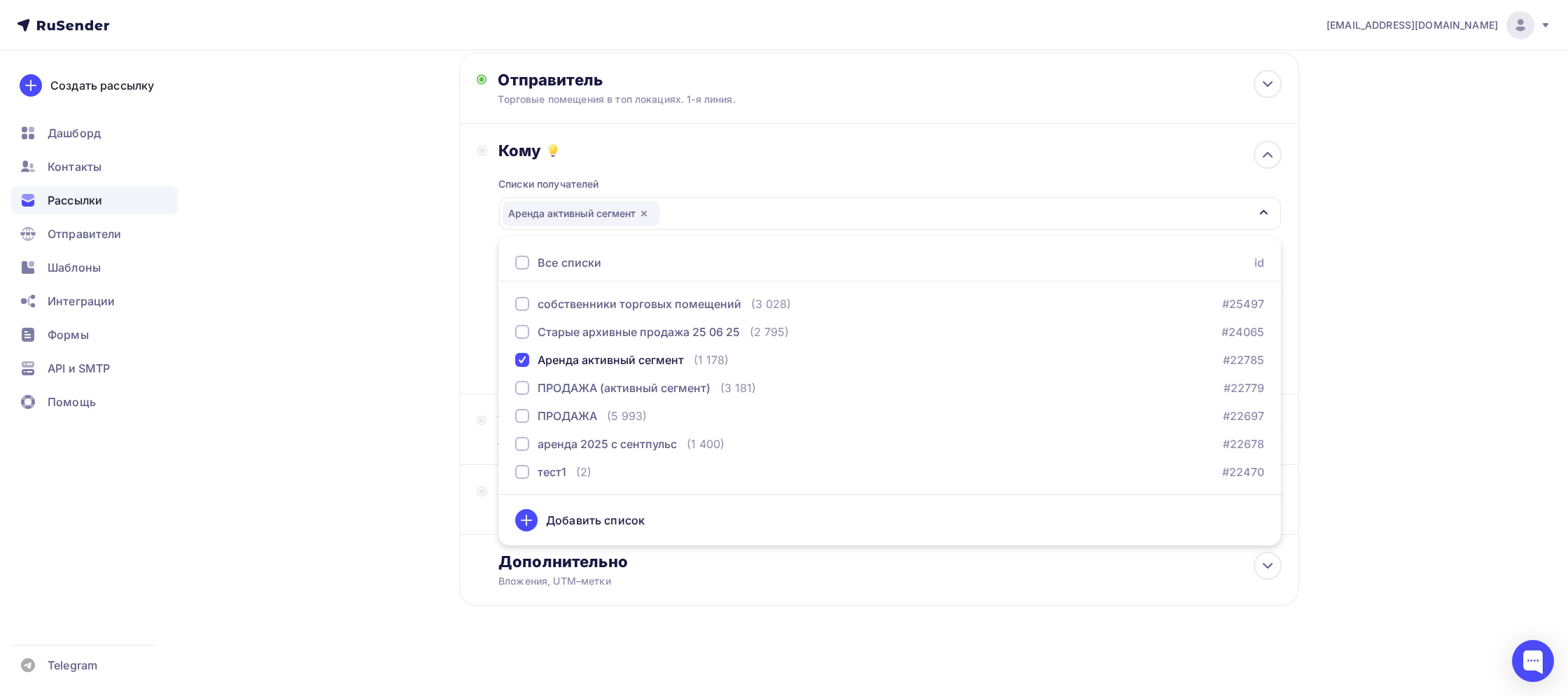
click at [270, 451] on div "Назад Аренда сентябрь Аренда сентябрь Закончить позже Далее Отправитель Торговы…" at bounding box center [784, 335] width 1148 height 722
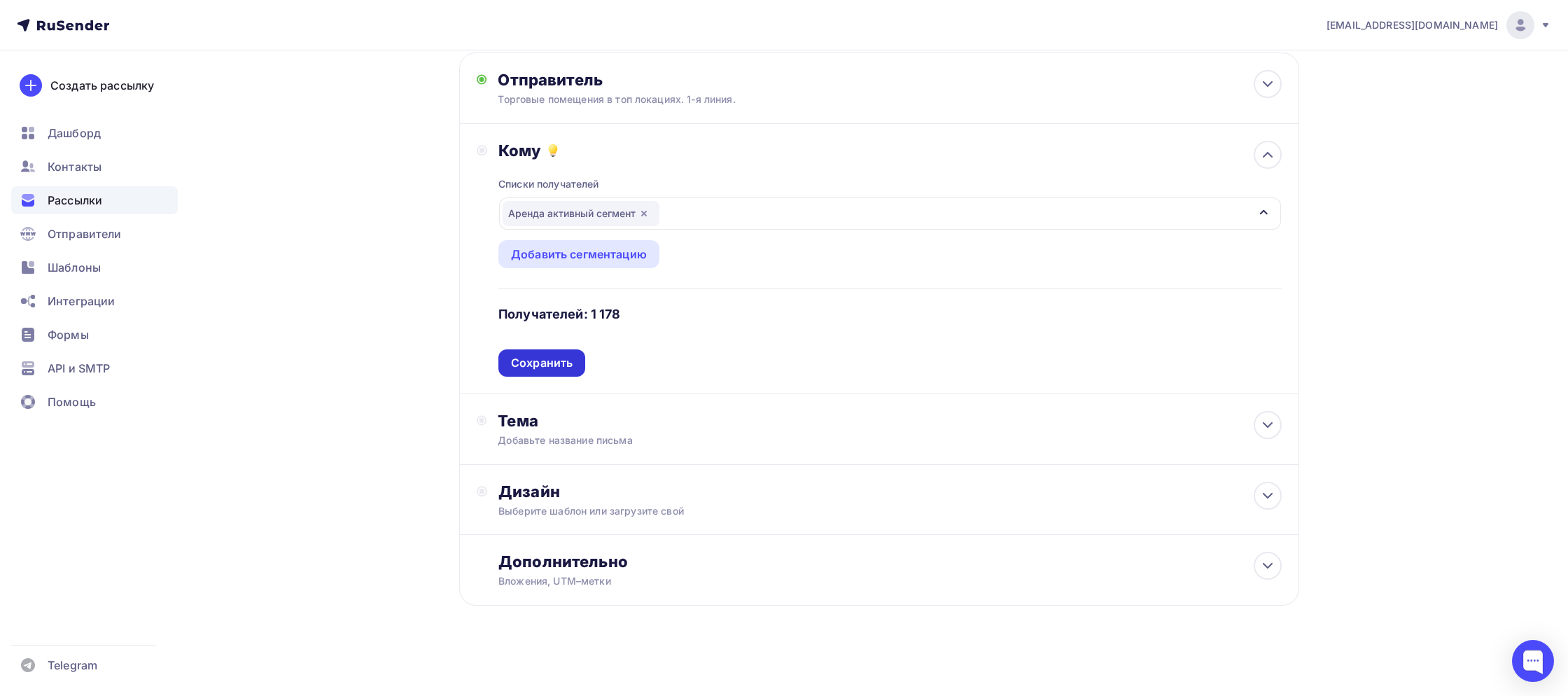
click at [546, 362] on div "Сохранить" at bounding box center [542, 363] width 62 height 16
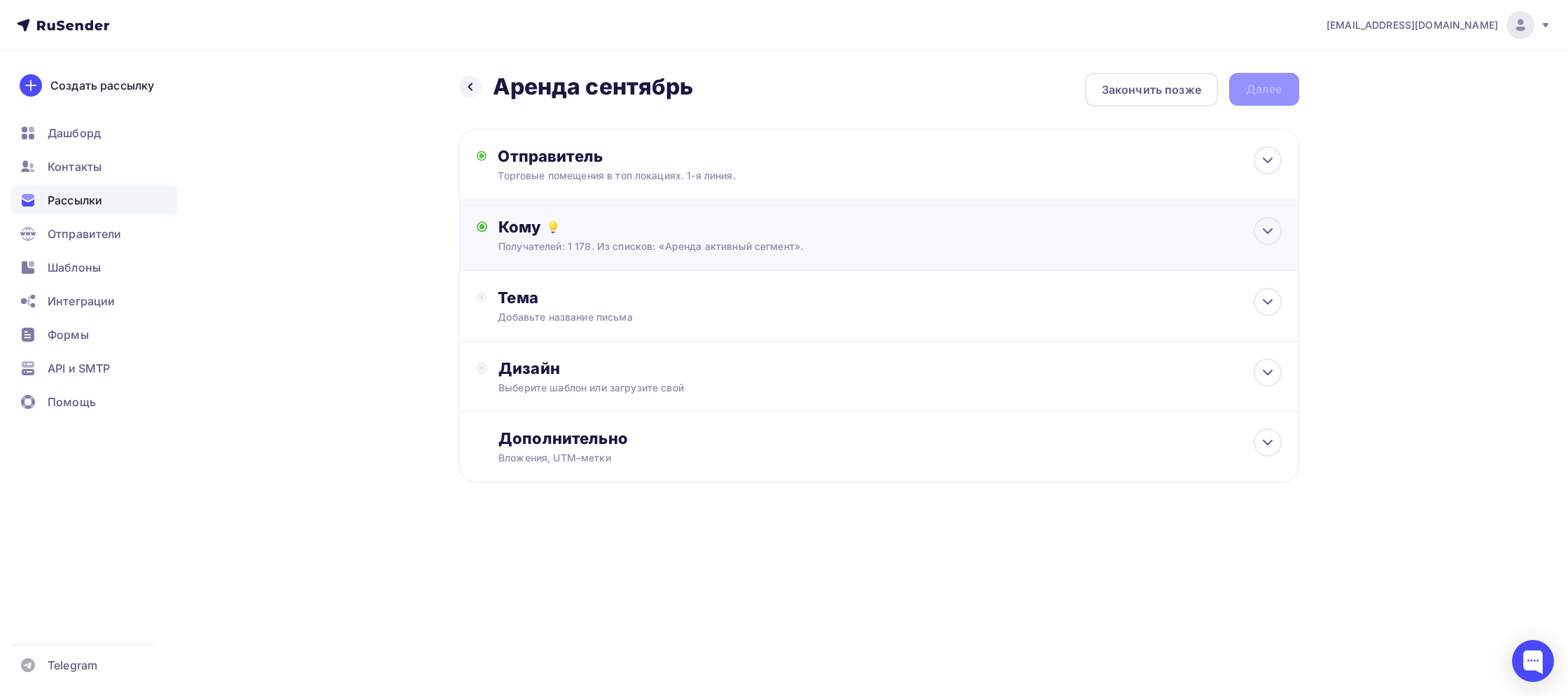
scroll to position [0, 0]
click at [543, 312] on div "Добавьте название письма" at bounding box center [622, 317] width 249 height 14
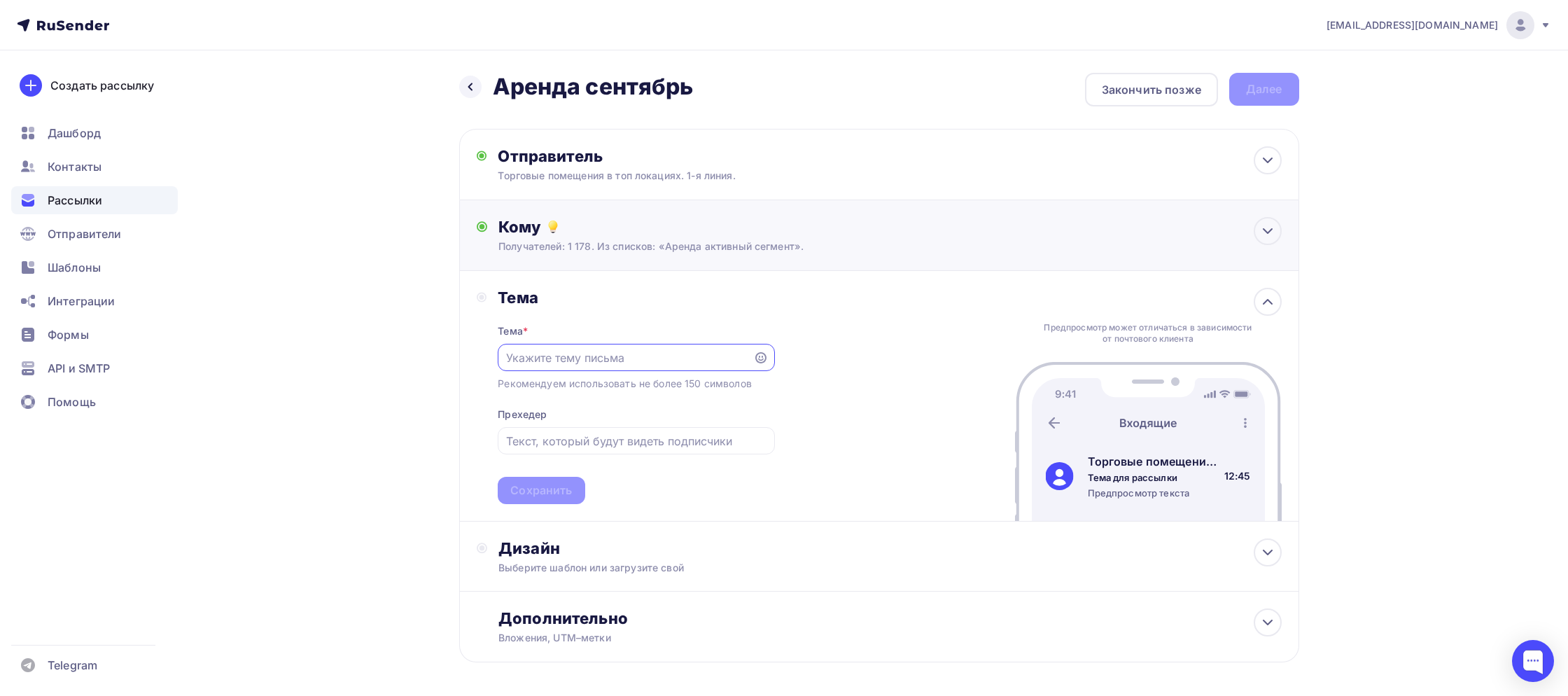
click at [609, 233] on div "Кому" at bounding box center [889, 226] width 783 height 20
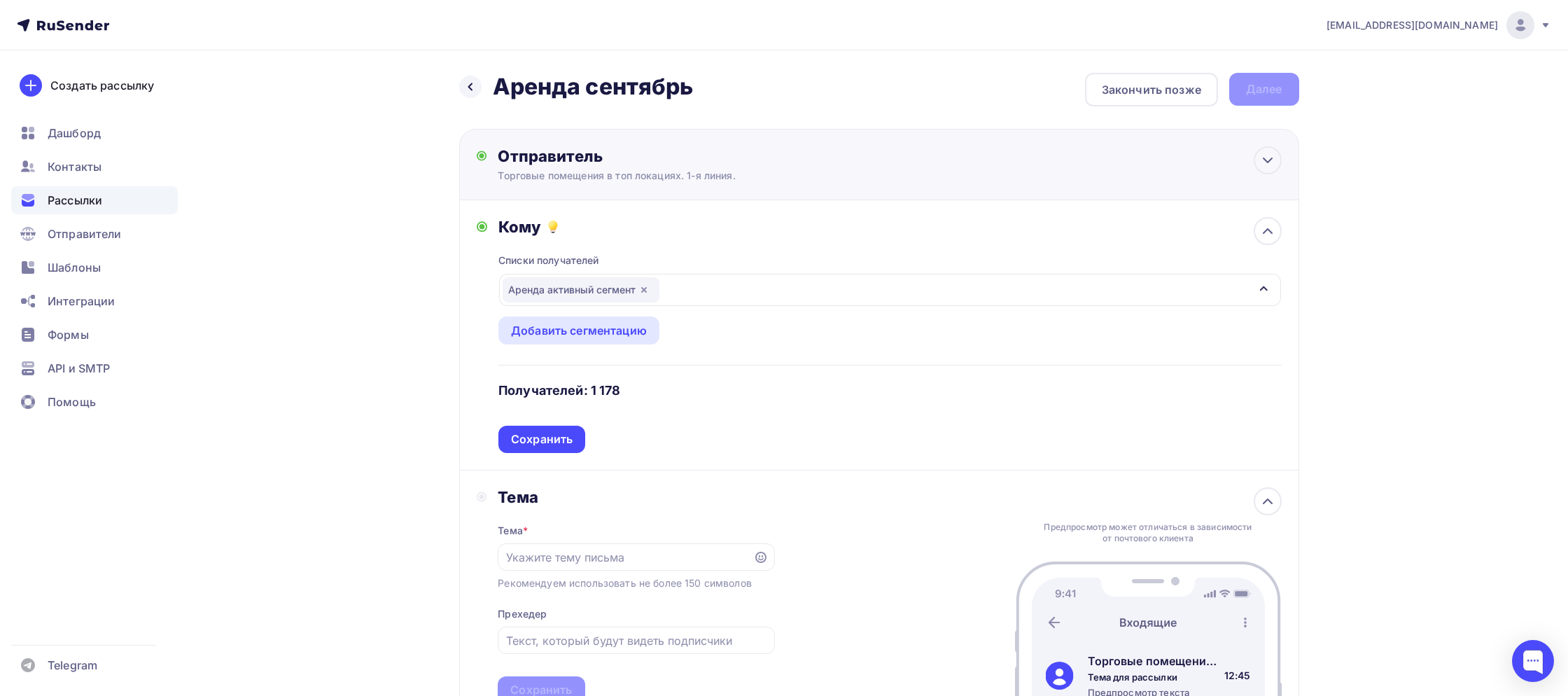
click at [570, 167] on div "Отправитель Торговые помещения в топ локациях. 1-я линия. Email * [EMAIL_ADDRES…" at bounding box center [649, 165] width 303 height 37
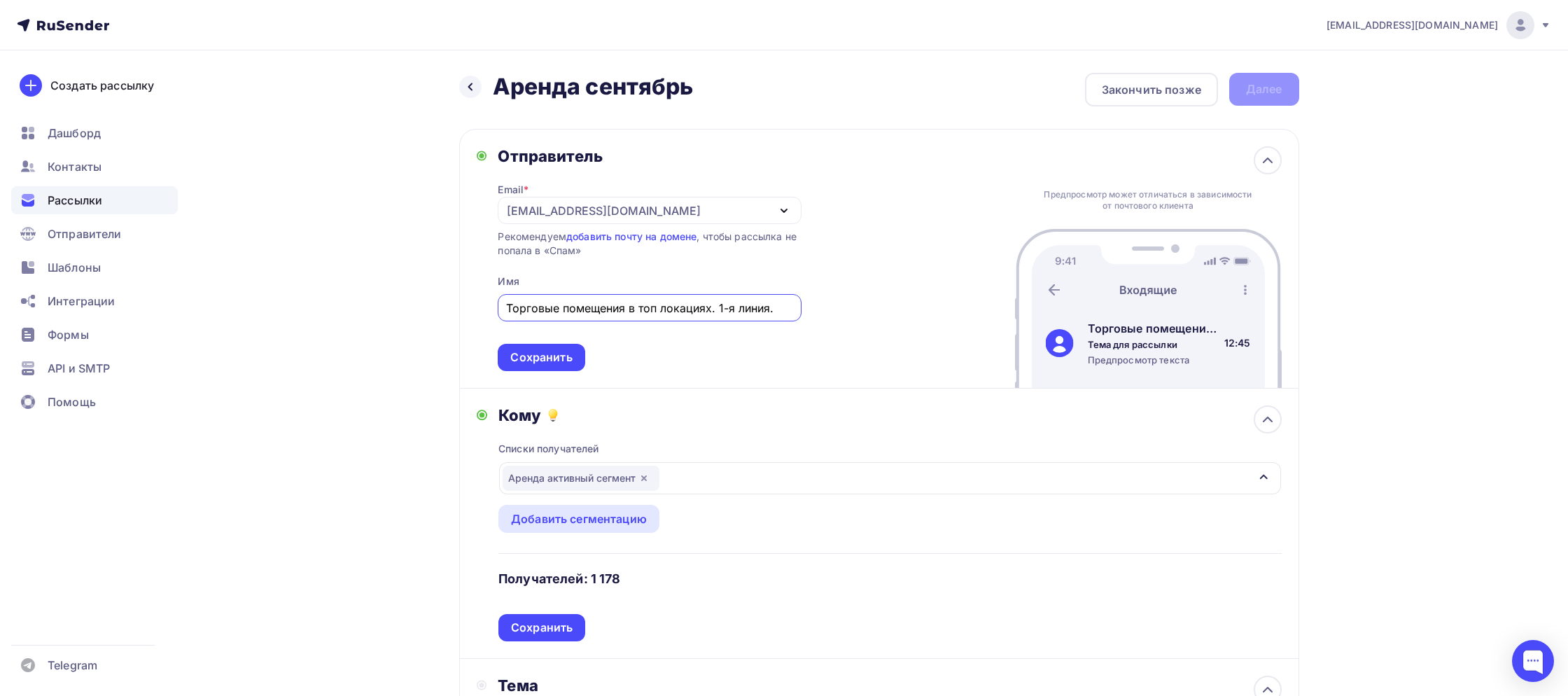
click at [551, 308] on input "Торговые помещения в топ локациях. 1-я линия." at bounding box center [650, 308] width 287 height 17
type input "Ь"
type input "MalinaProperty | Аренда помещений"
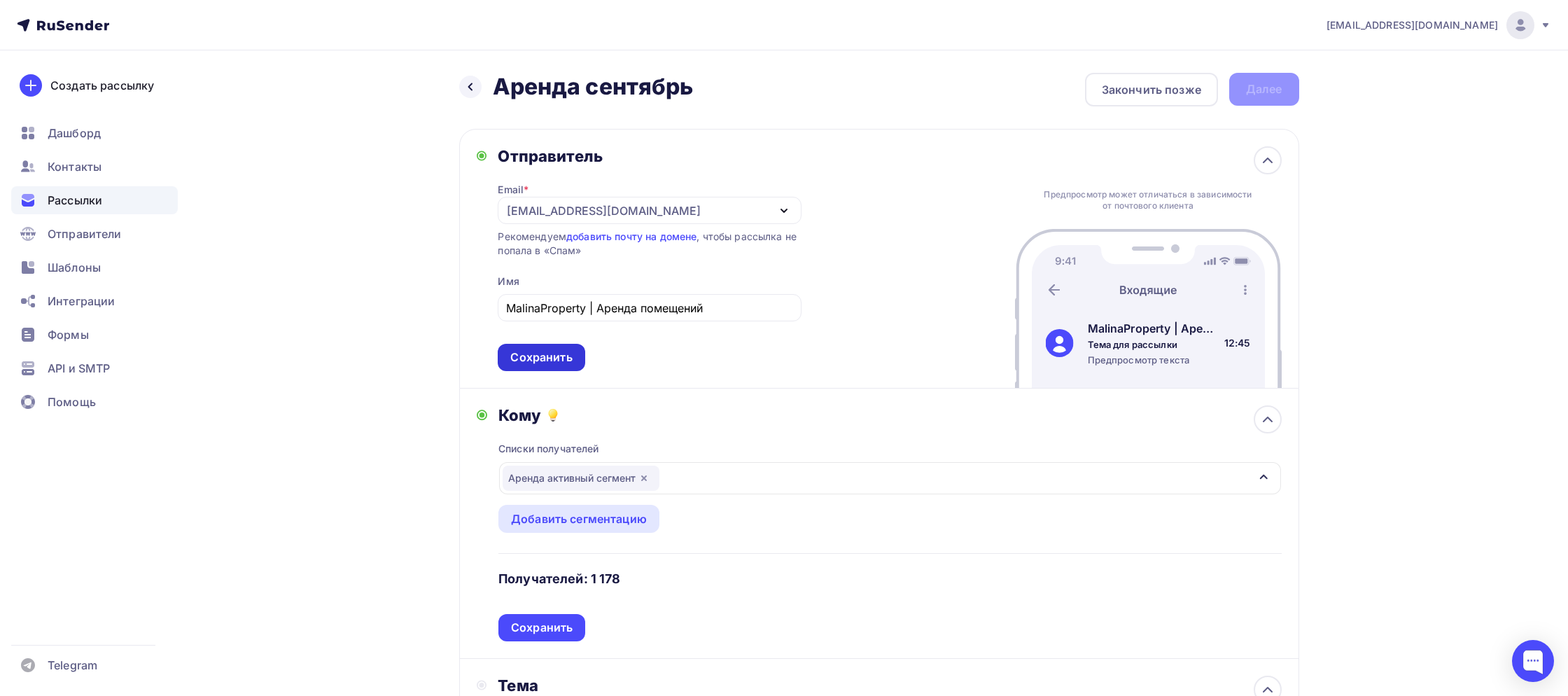
click at [518, 349] on div "Сохранить" at bounding box center [541, 357] width 87 height 27
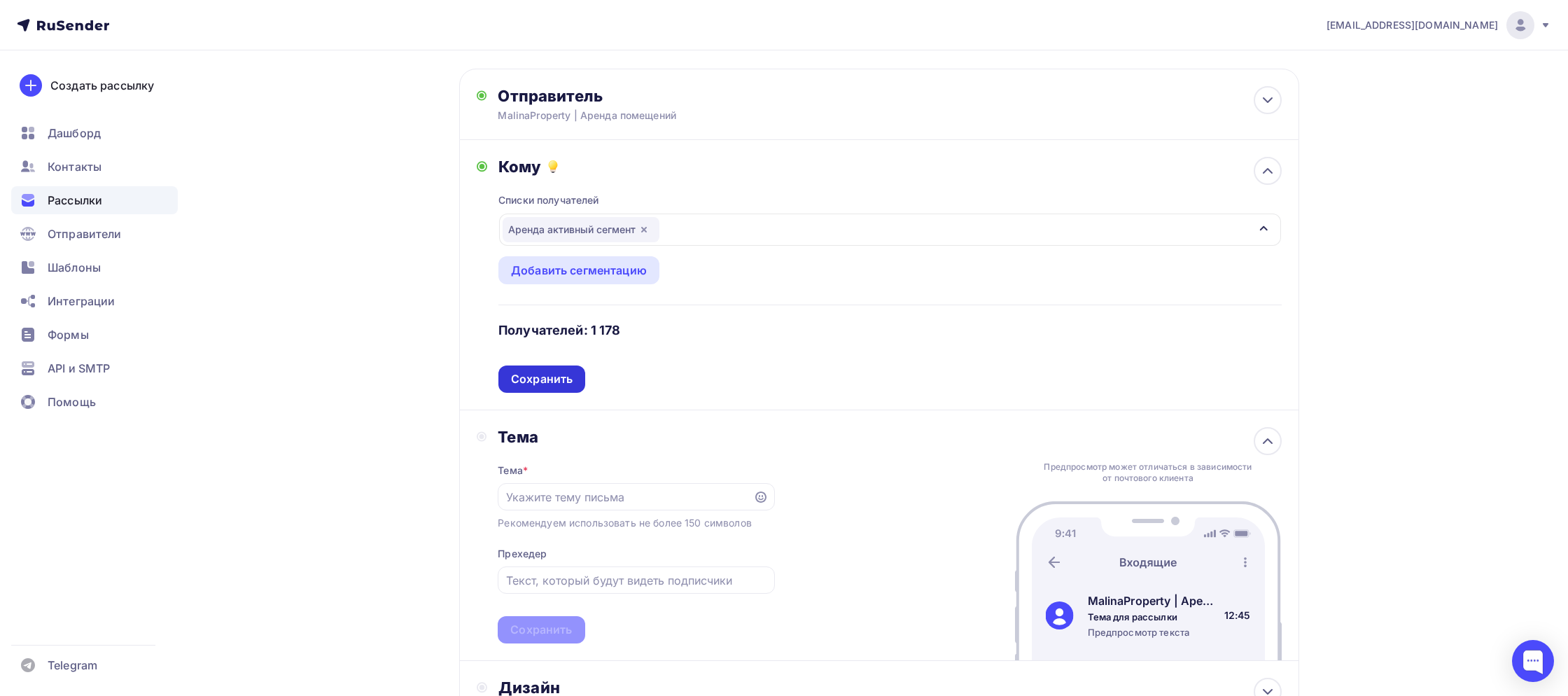
scroll to position [81, 0]
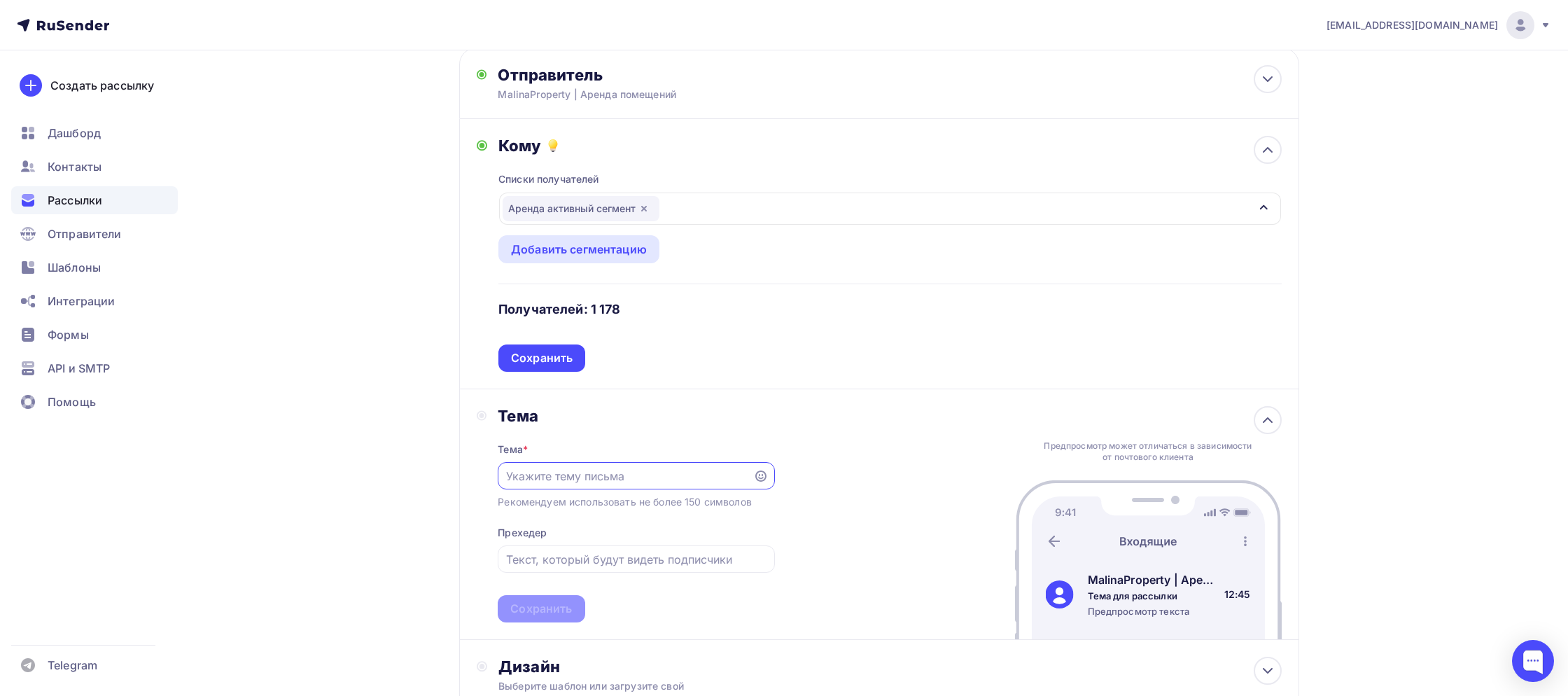
click at [566, 481] on input "text" at bounding box center [626, 476] width 240 height 17
type input "Торговые помещения в топ локациях. От 100 000 рублей в месяц."
click at [539, 560] on input "text" at bounding box center [637, 559] width 260 height 17
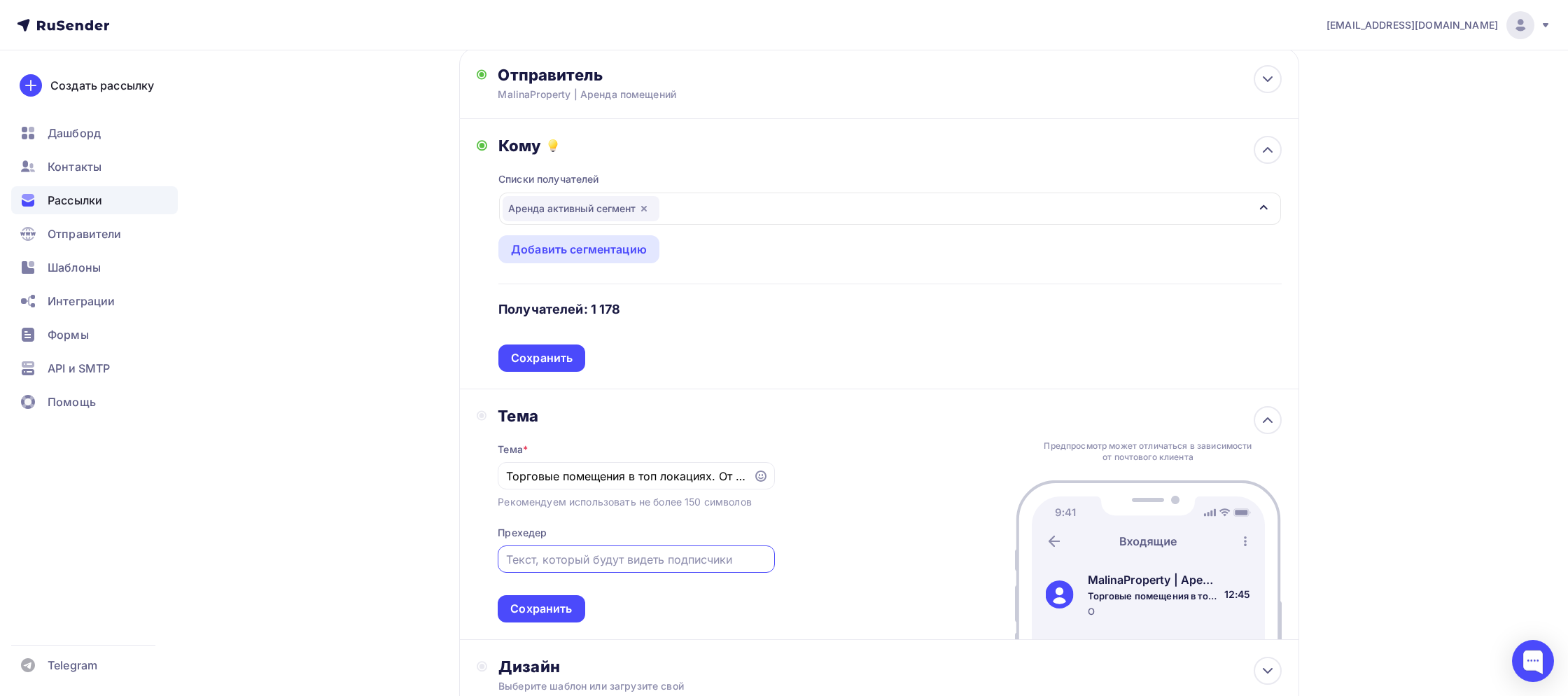
type input "О"
type input "Без комиссии."
click at [541, 606] on div "Сохранить" at bounding box center [541, 609] width 62 height 16
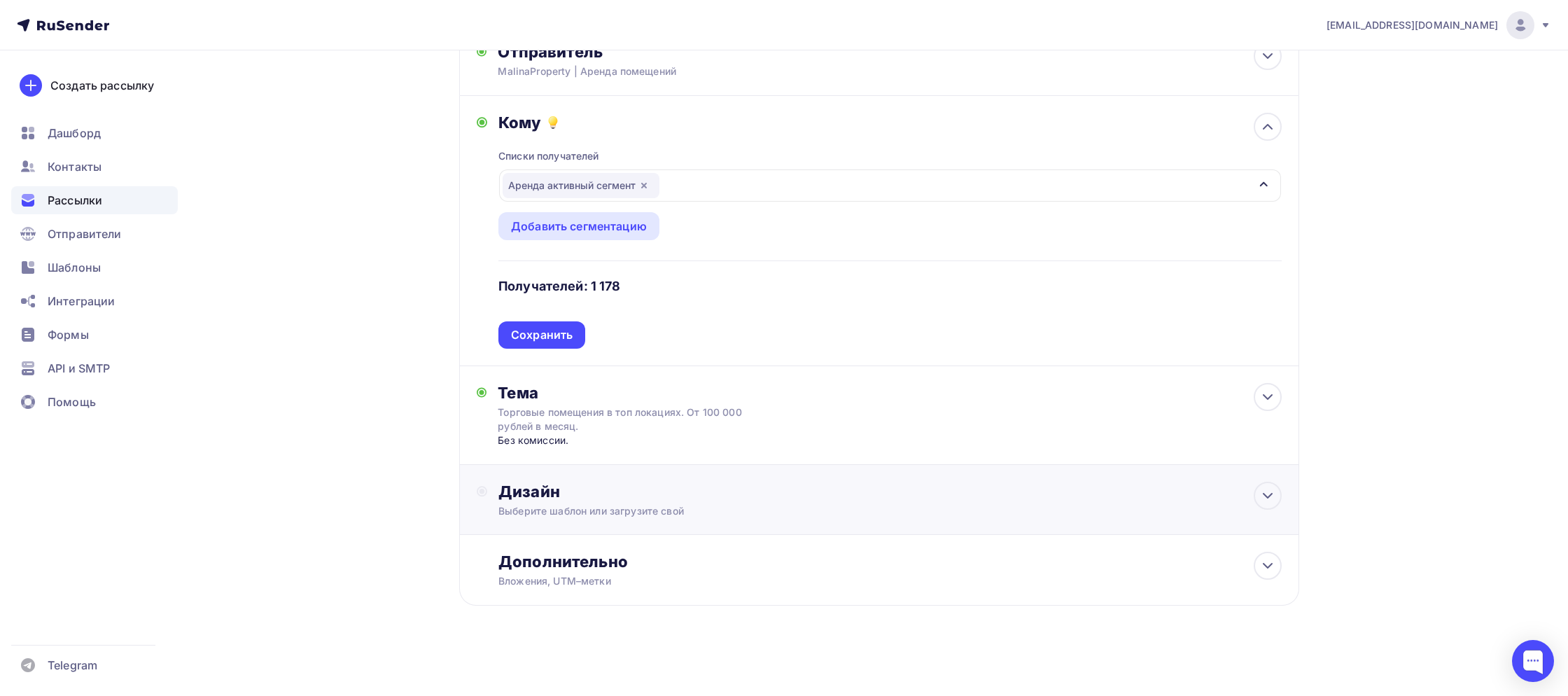
click at [591, 499] on div "Дизайн" at bounding box center [889, 491] width 783 height 20
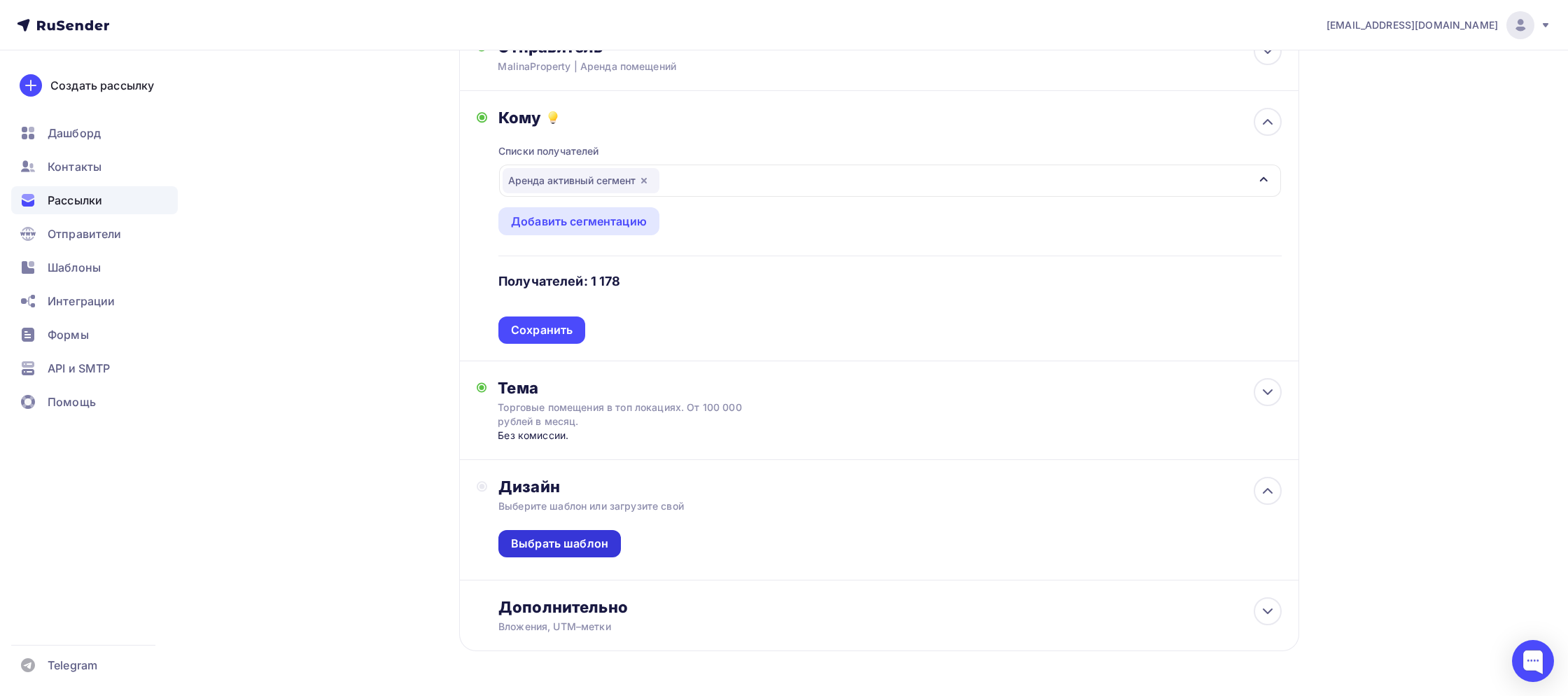
click at [573, 547] on div "Выбрать шаблон" at bounding box center [559, 544] width 97 height 16
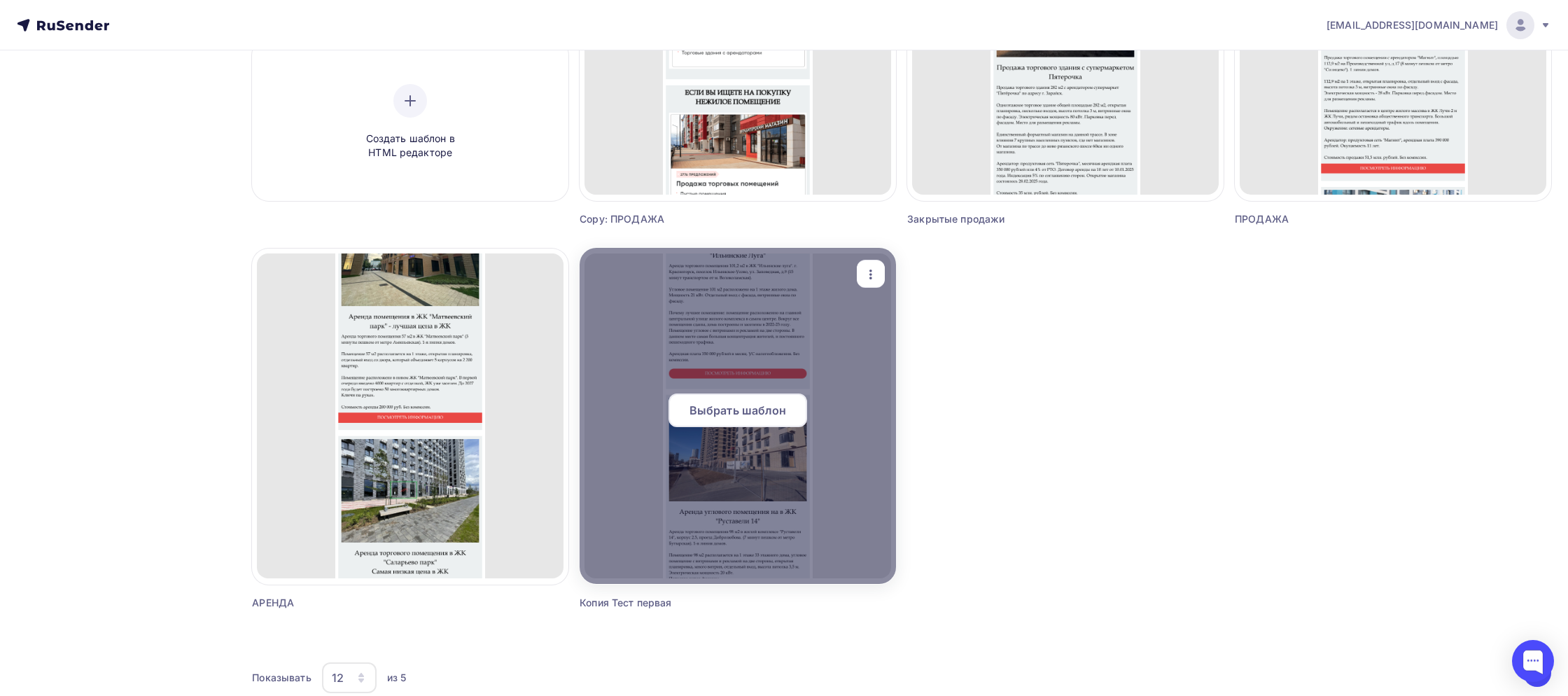
scroll to position [344, 0]
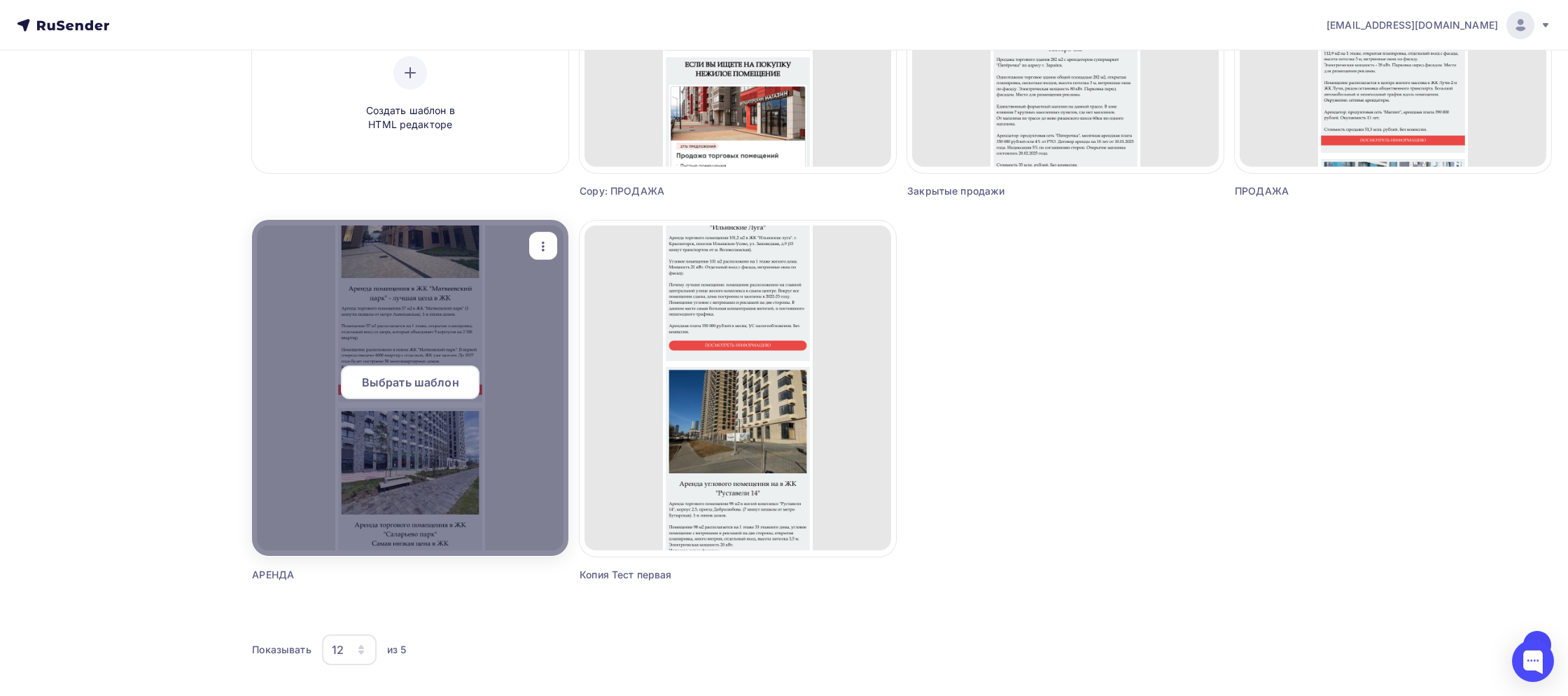
click at [398, 379] on span "Выбрать шаблон" at bounding box center [410, 382] width 97 height 17
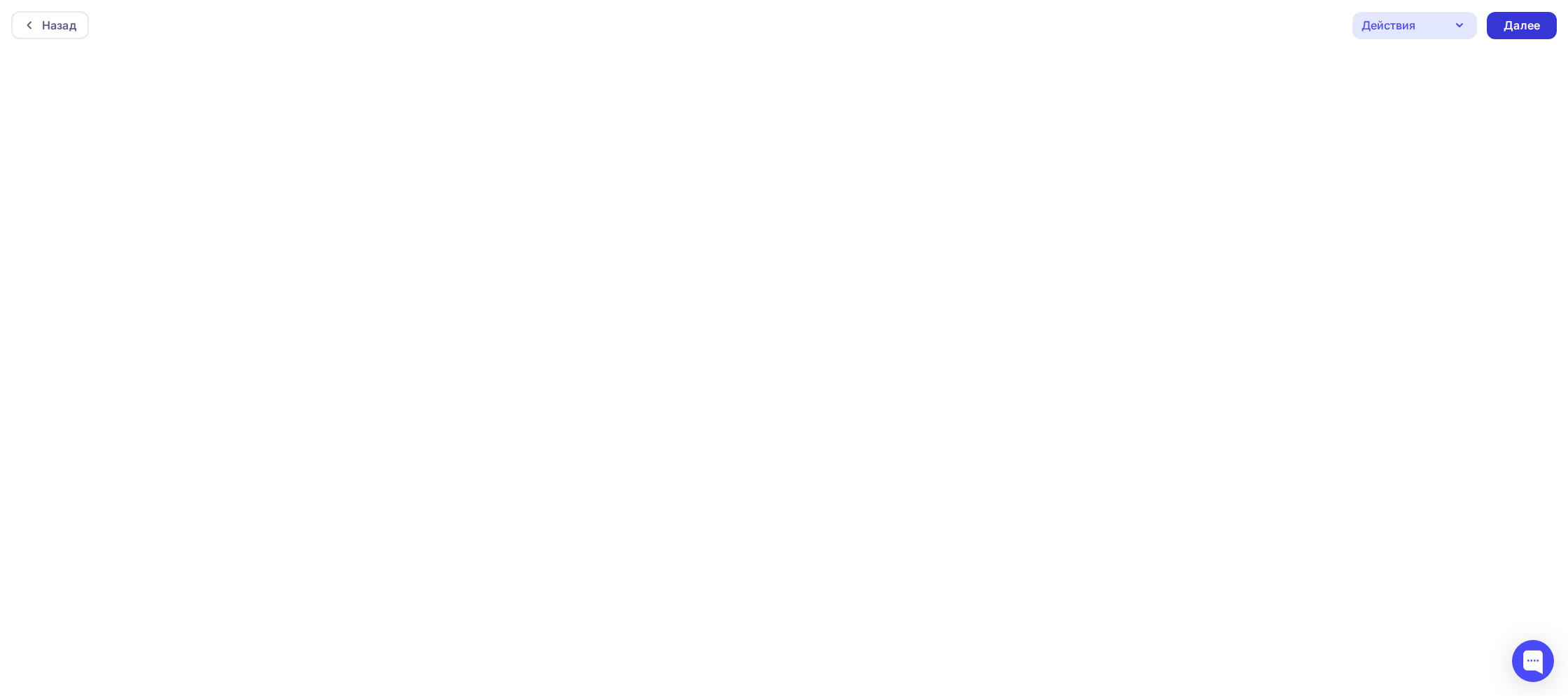
click at [1518, 21] on div "Далее" at bounding box center [1522, 26] width 37 height 16
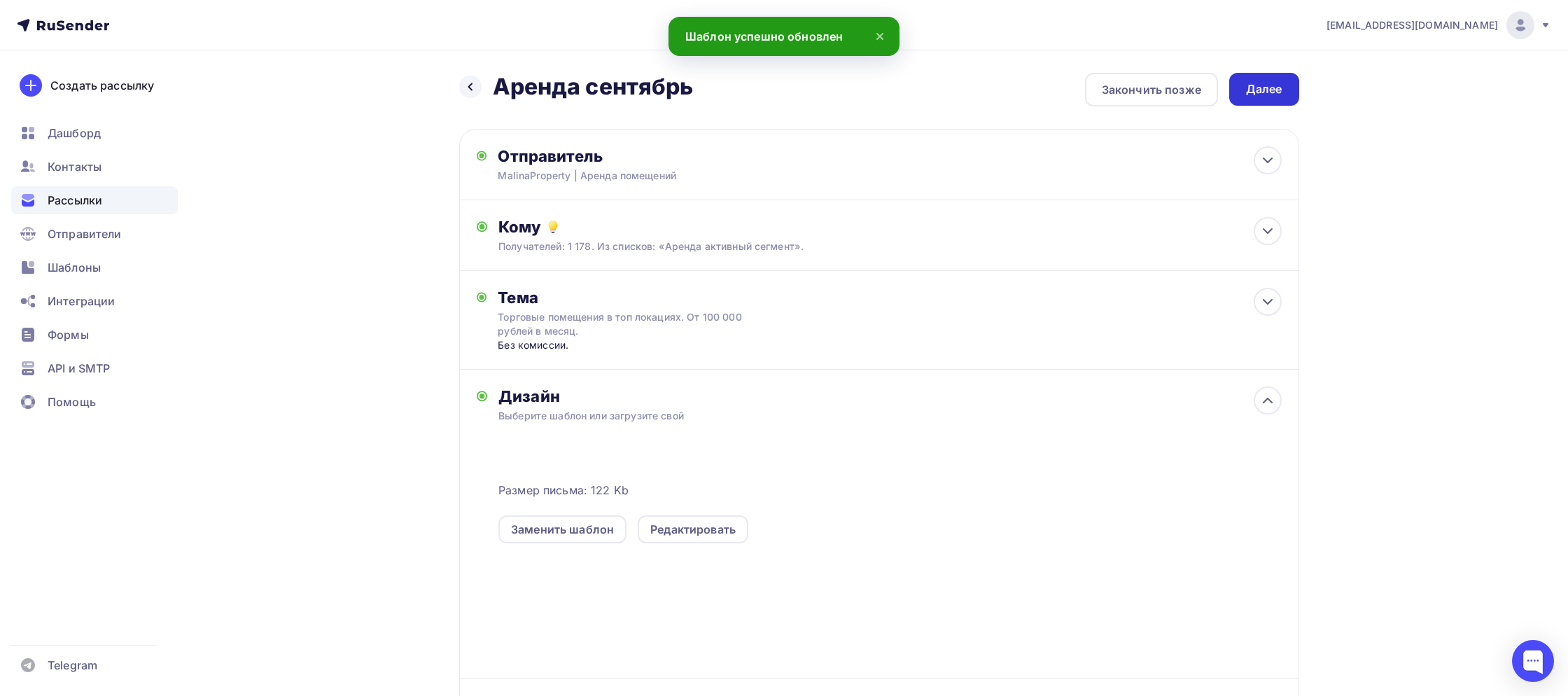
click at [1267, 75] on div "Далее" at bounding box center [1264, 89] width 70 height 33
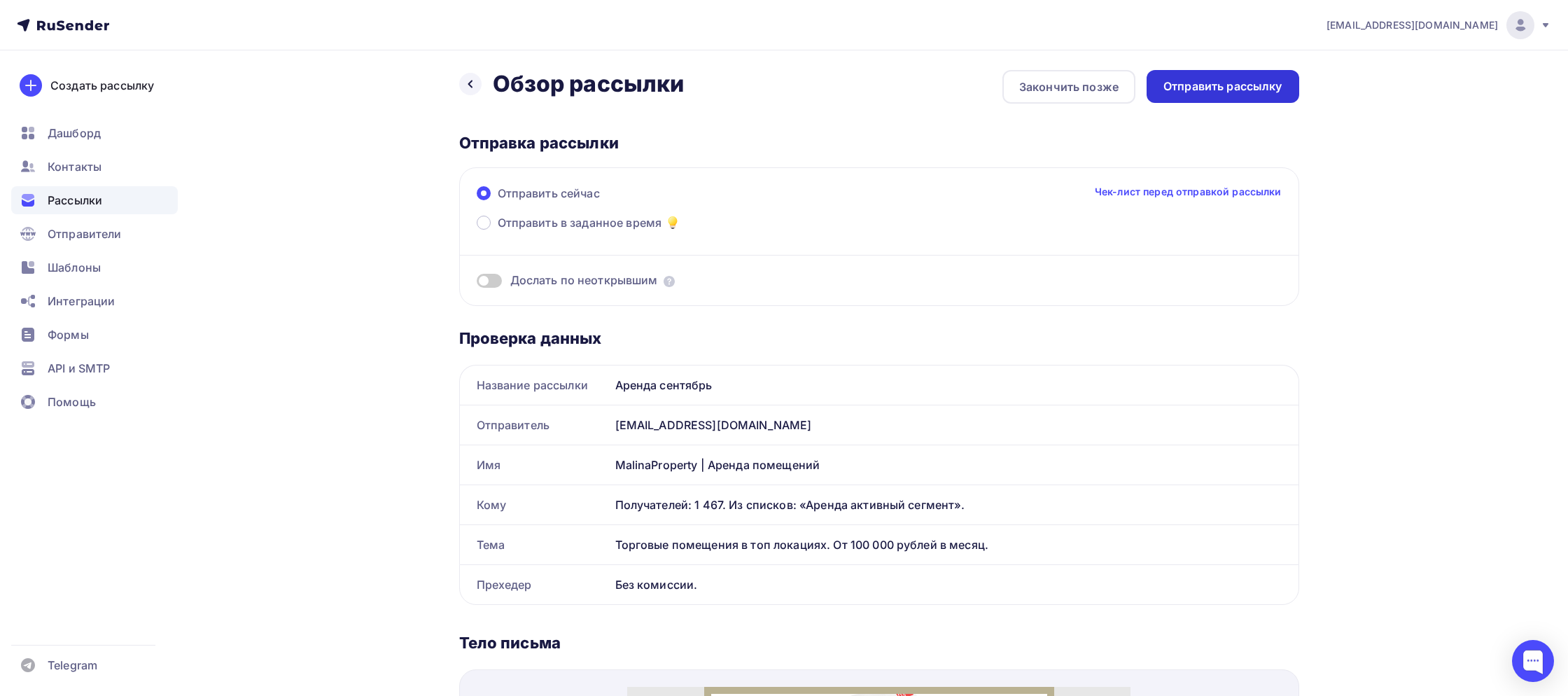
click at [1217, 92] on div "Отправить рассылку" at bounding box center [1223, 87] width 119 height 16
